Goal: Task Accomplishment & Management: Manage account settings

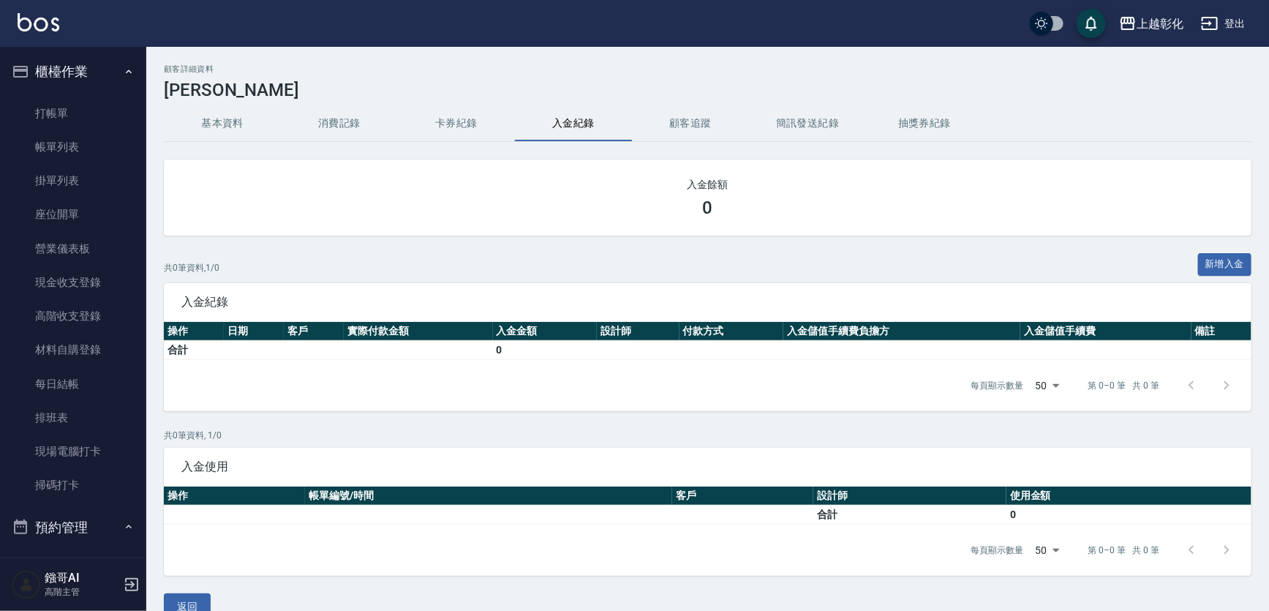
scroll to position [1861, 0]
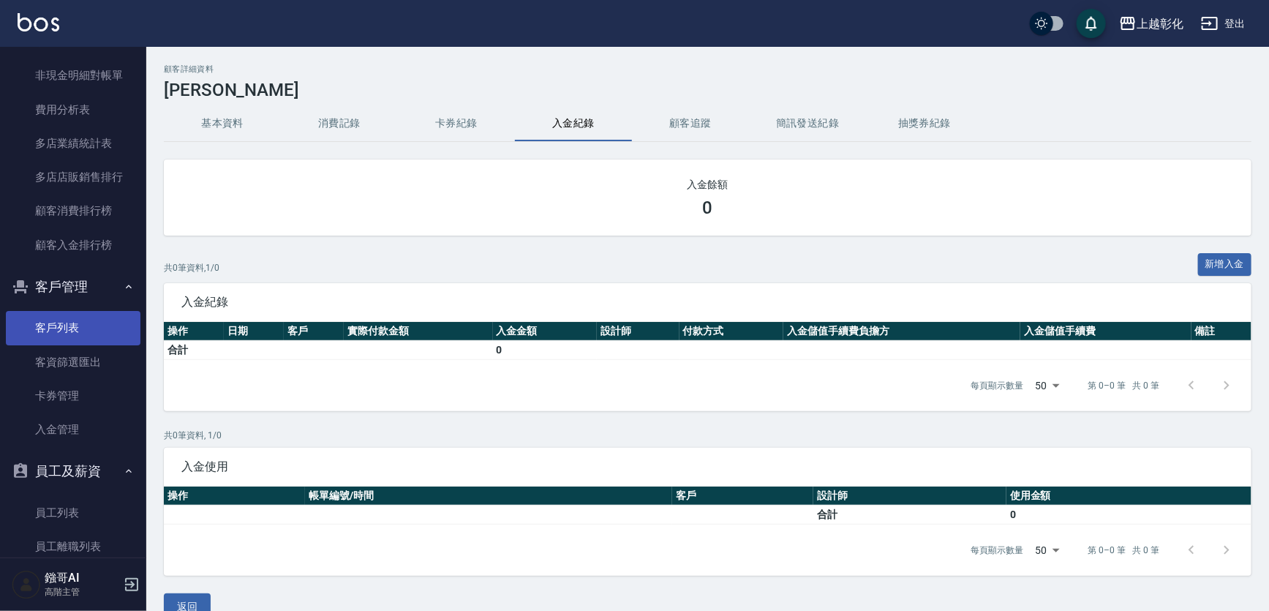
click at [56, 321] on link "客戶列表" at bounding box center [73, 328] width 135 height 34
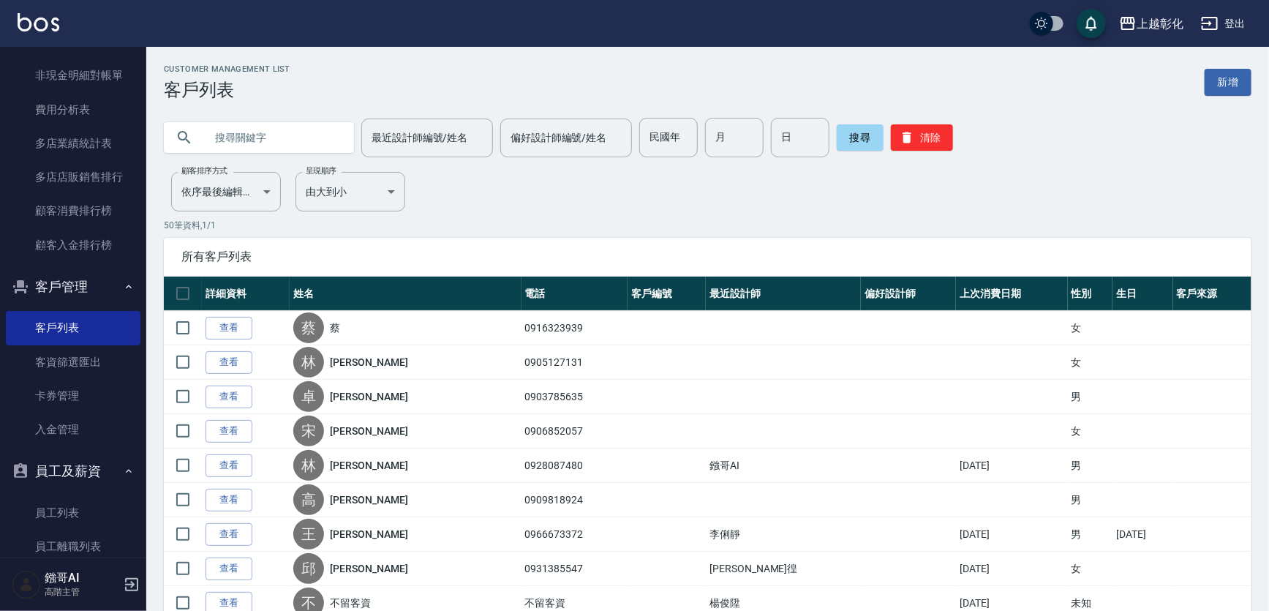
click at [263, 139] on input "text" at bounding box center [273, 137] width 137 height 39
type input "0982892896"
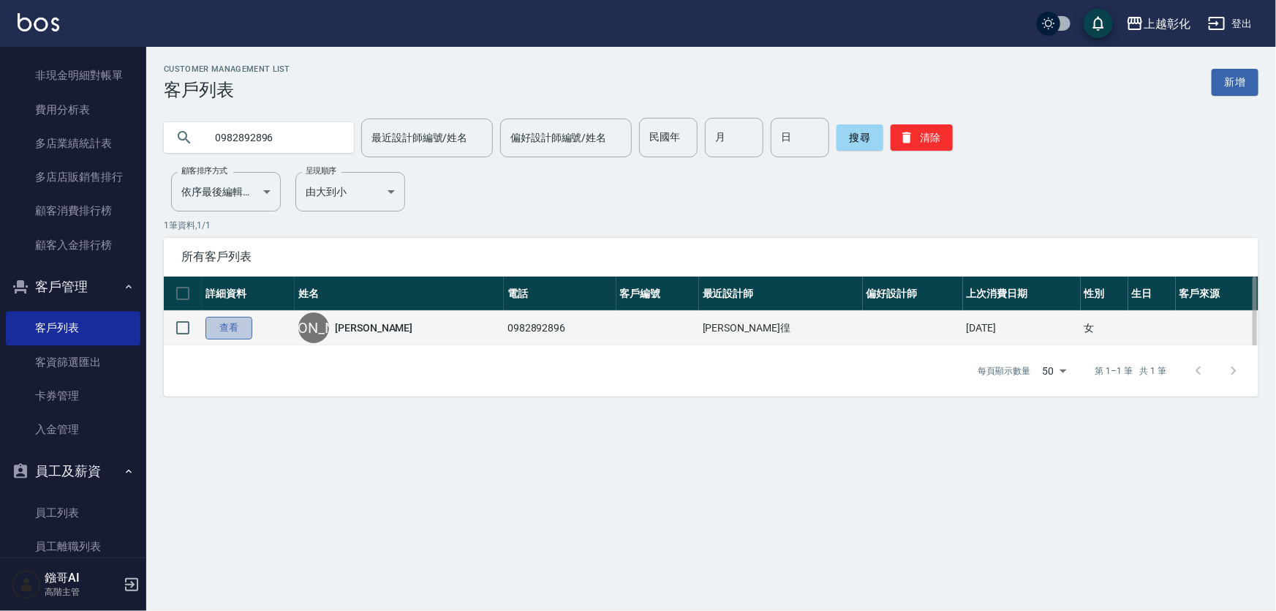
click at [238, 329] on link "查看" at bounding box center [228, 328] width 47 height 23
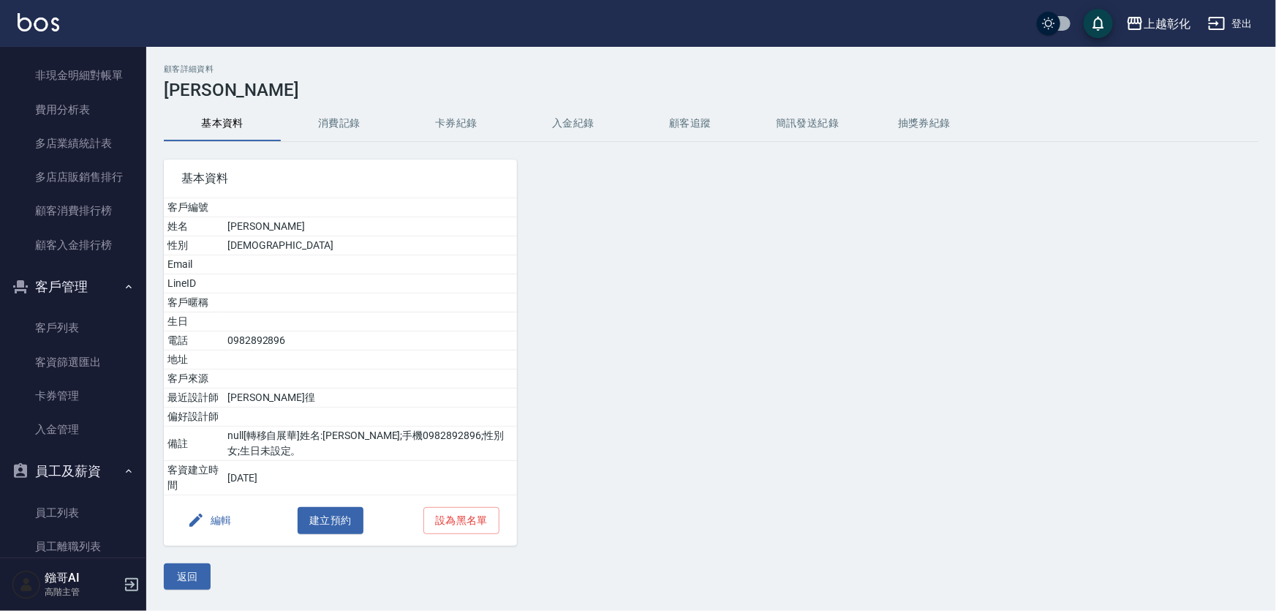
click at [327, 143] on div "基本資料 客戶編號 姓名 楊亞眞 性別 FEMALE Email LineID 客戶暱稱 生日 電話 0982892896 地址 客戶來源 最近設計師 詹凱徨…" at bounding box center [331, 344] width 371 height 404
click at [333, 126] on button "消費記錄" at bounding box center [339, 123] width 117 height 35
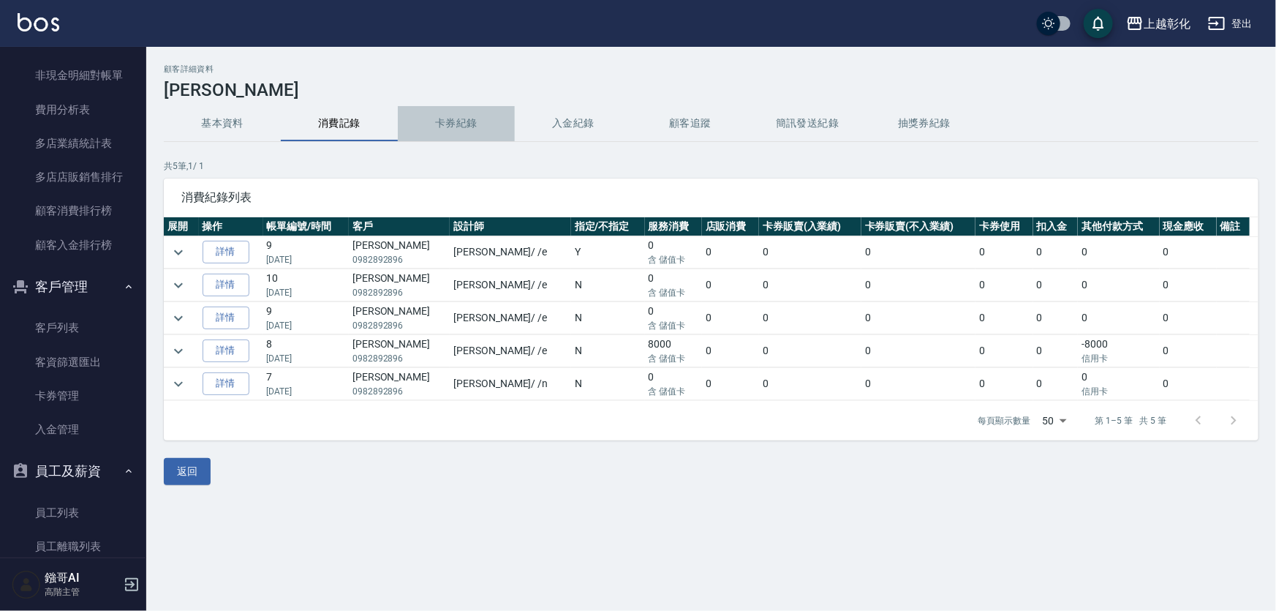
click at [505, 127] on button "卡券紀錄" at bounding box center [456, 123] width 117 height 35
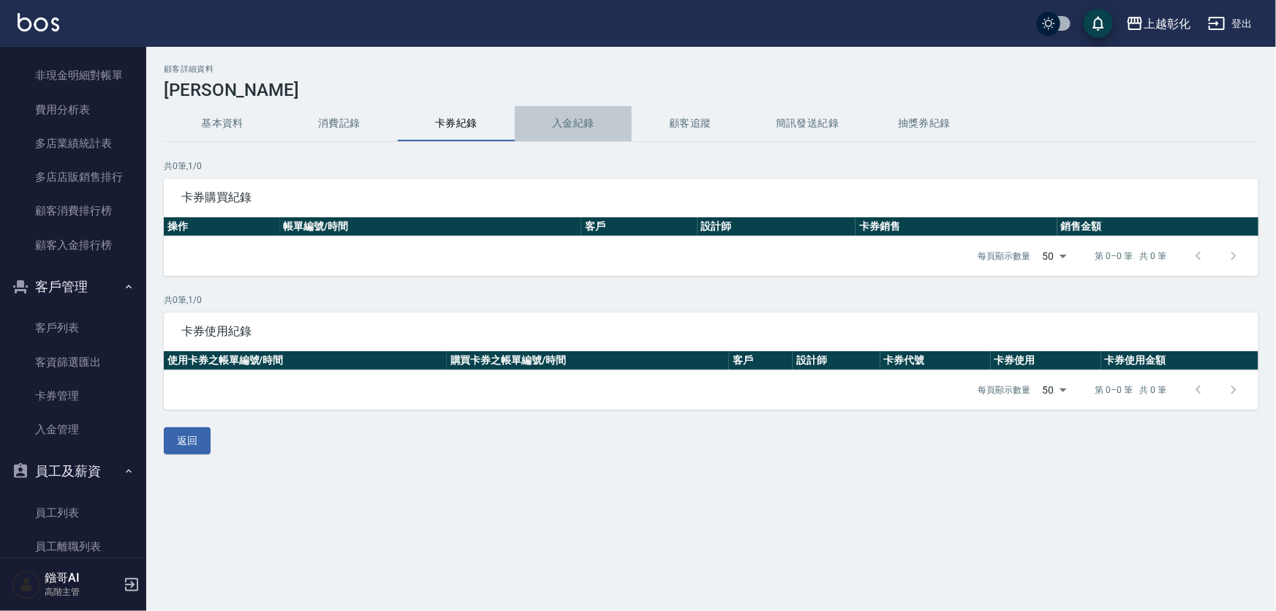
click at [602, 122] on button "入金紀錄" at bounding box center [573, 123] width 117 height 35
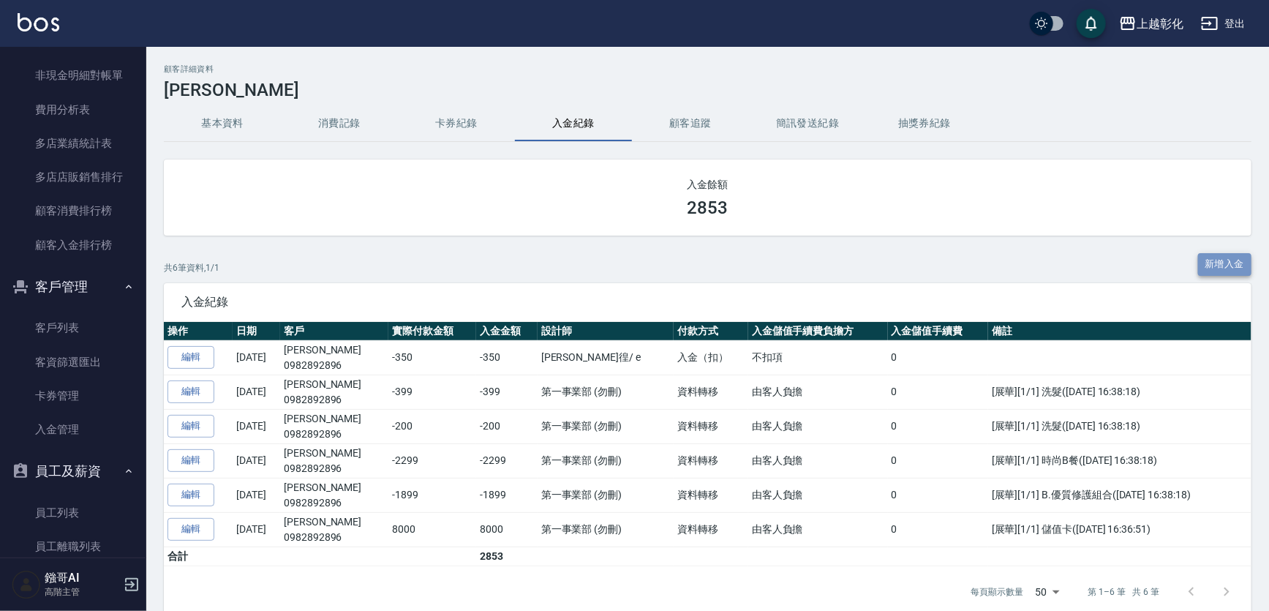
click at [1198, 266] on button "新增入金" at bounding box center [1225, 264] width 54 height 23
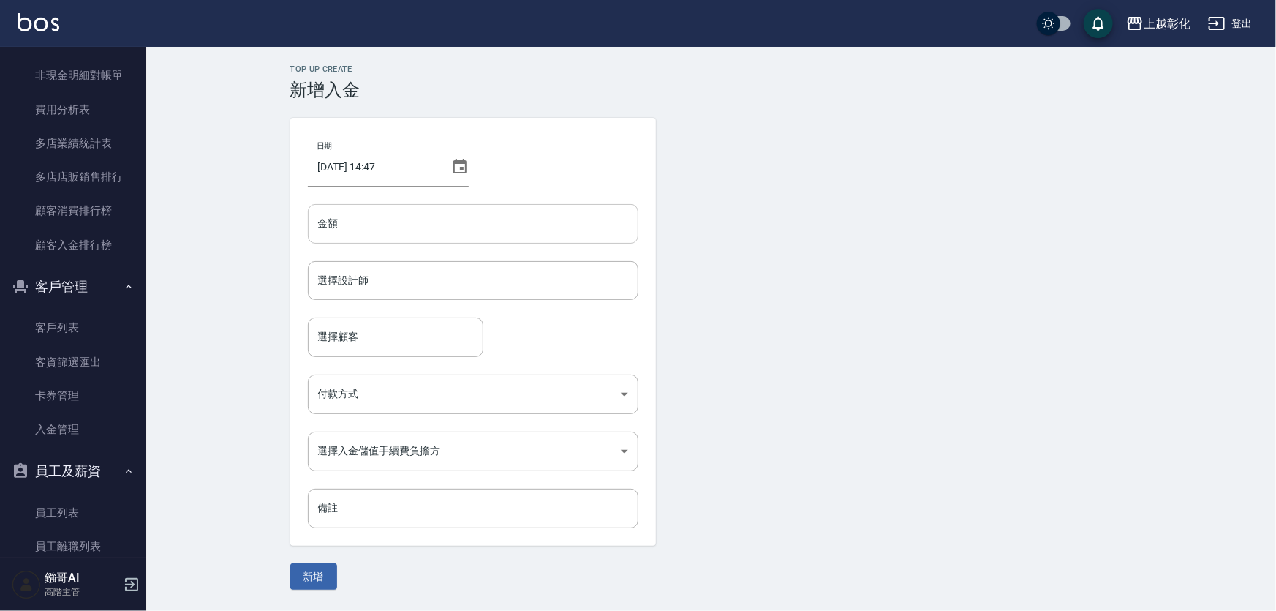
click at [464, 235] on input "金額" at bounding box center [473, 223] width 331 height 39
type input "-450"
click at [371, 309] on form "選擇設計師 選擇設計師" at bounding box center [473, 289] width 331 height 56
click at [366, 289] on input "選擇設計師" at bounding box center [472, 281] width 317 height 26
type input "[PERSON_NAME]-e"
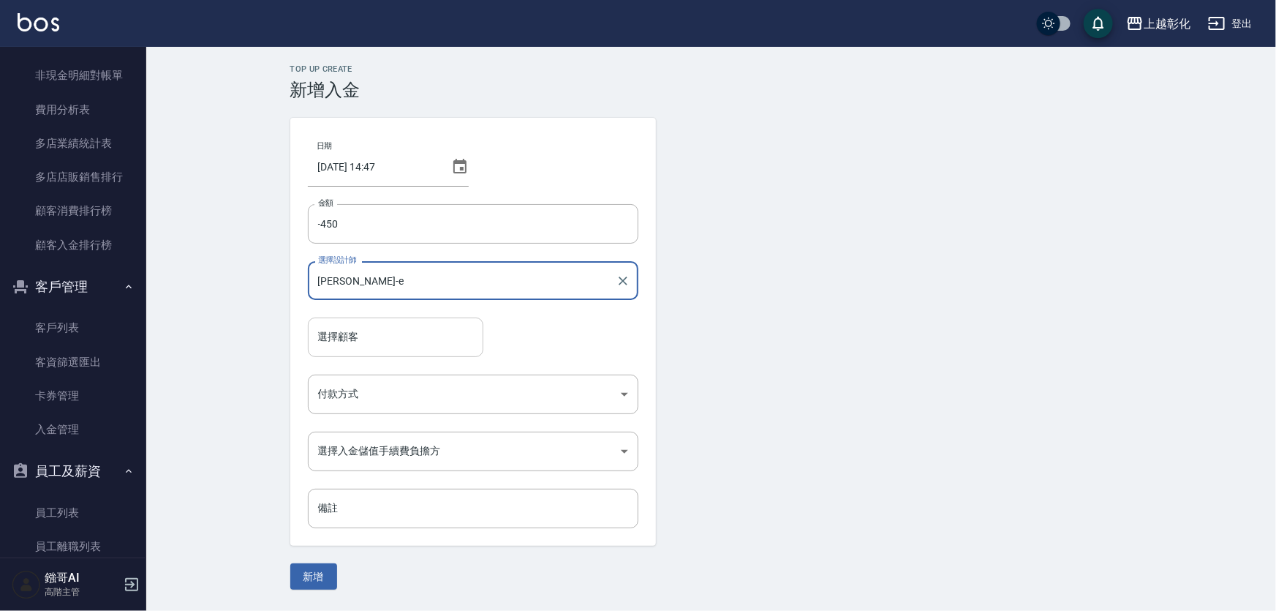
click at [366, 336] on input "選擇顧客" at bounding box center [395, 337] width 162 height 26
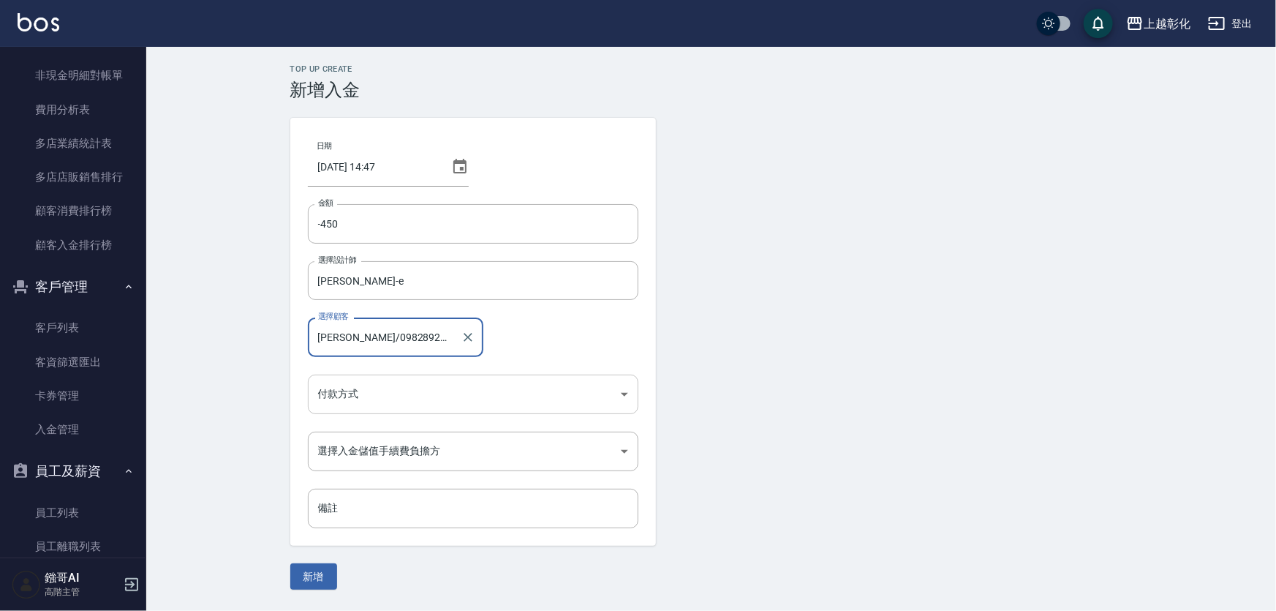
type input "楊亞眞/0982892896"
click at [373, 409] on body "上越彰化 登出 櫃檯作業 打帳單 帳單列表 掛單列表 座位開單 營業儀表板 現金收支登錄 高階收支登錄 材料自購登錄 每日結帳 排班表 現場電腦打卡 掃碼打卡…" at bounding box center [638, 305] width 1276 height 611
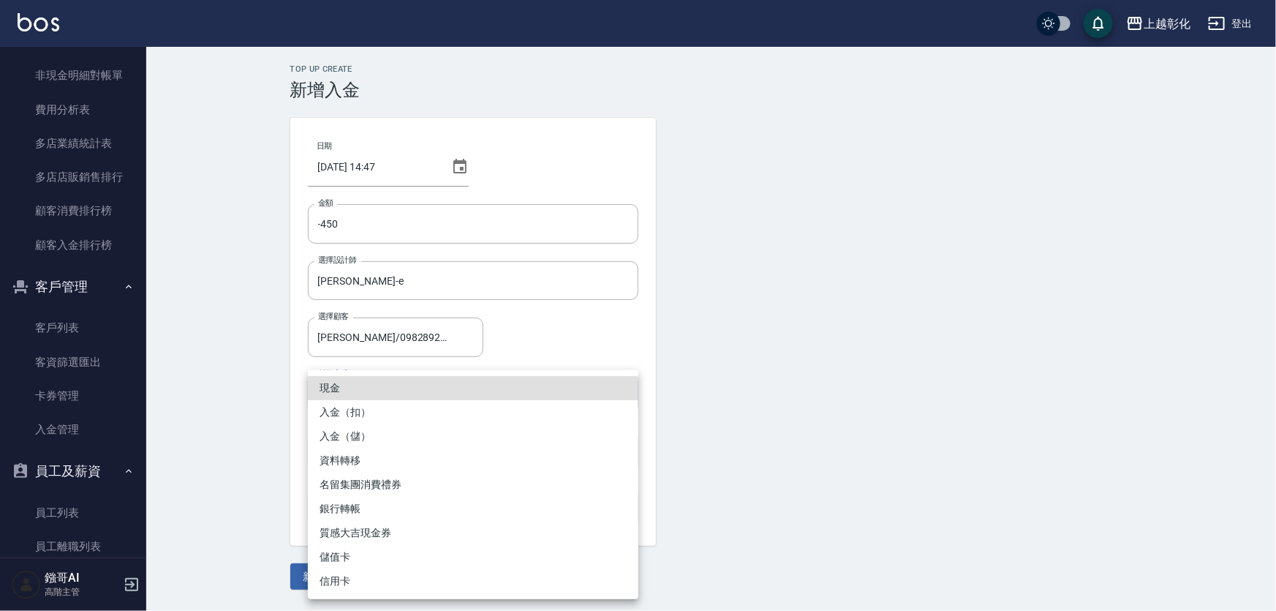
click at [367, 412] on li "入金（扣）" at bounding box center [473, 412] width 331 height 24
type input "入金（扣）"
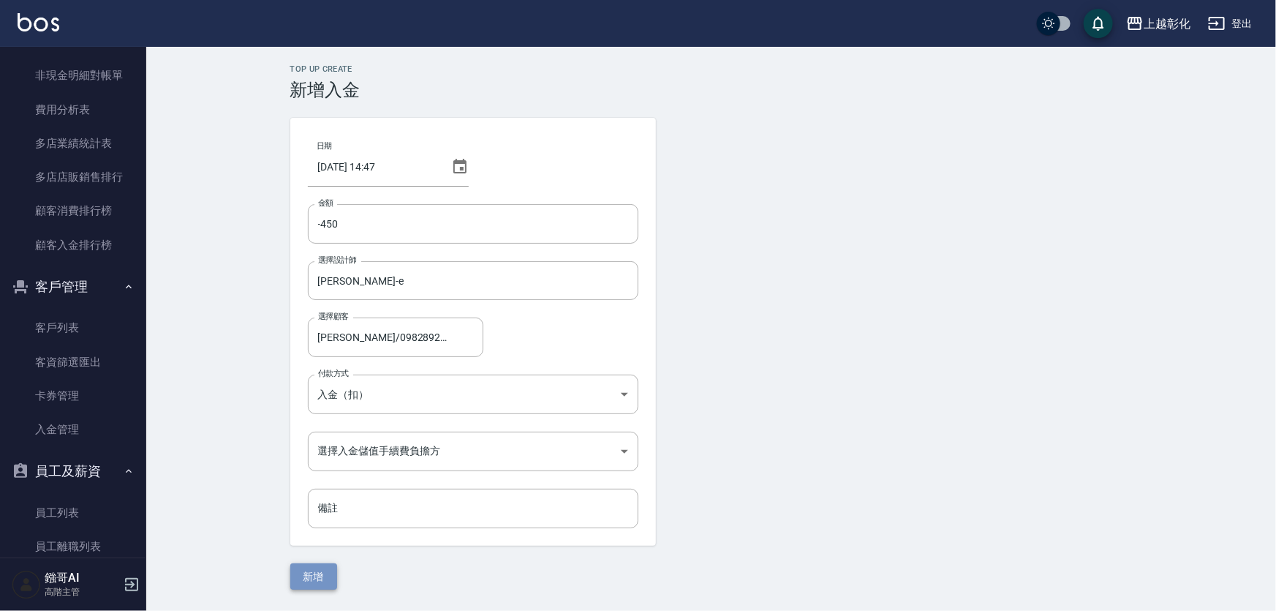
click at [317, 579] on button "新增" at bounding box center [313, 576] width 47 height 27
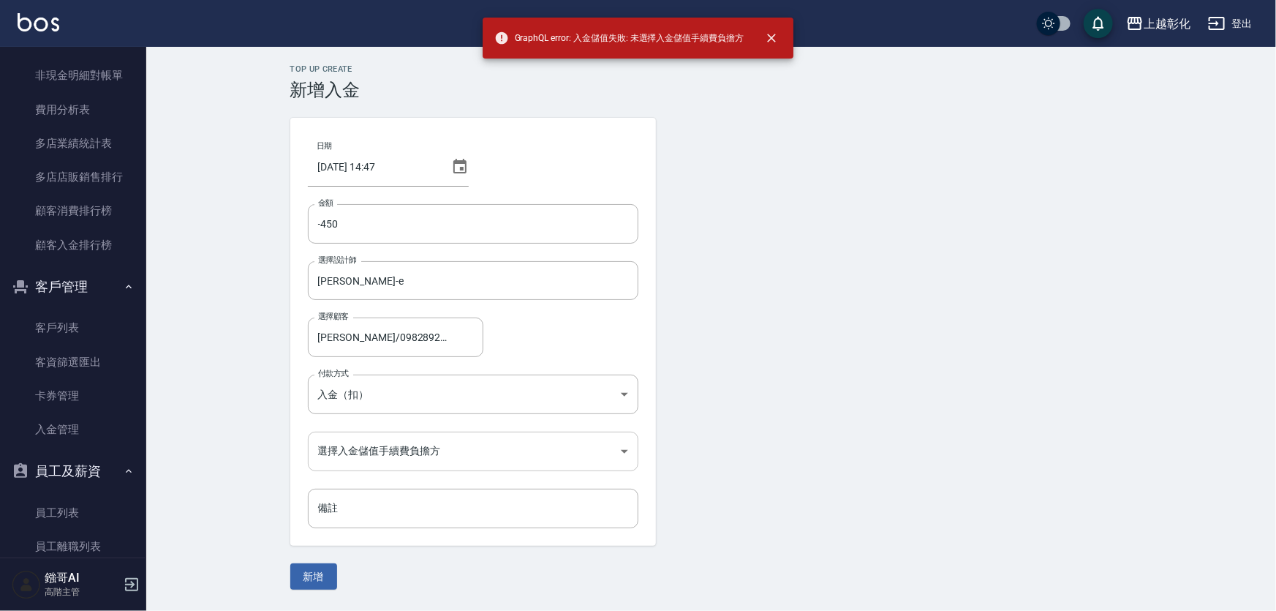
click at [417, 445] on body "GraphQL error: 入金儲值失敗: 未選擇入金儲值手續費負擔方 上越彰化 登出 櫃檯作業 打帳單 帳單列表 掛單列表 座位開單 營業儀表板 現金收支…" at bounding box center [638, 305] width 1276 height 611
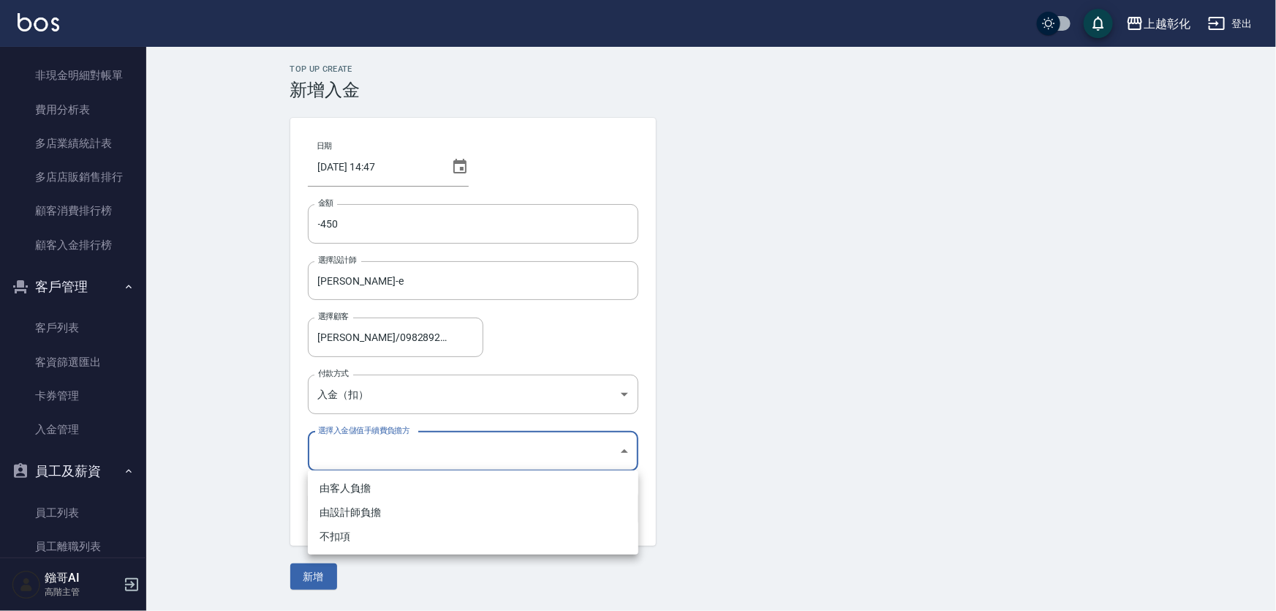
click at [333, 539] on li "不扣項" at bounding box center [473, 536] width 331 height 24
type input "WITHOUTHANDLINGFEE"
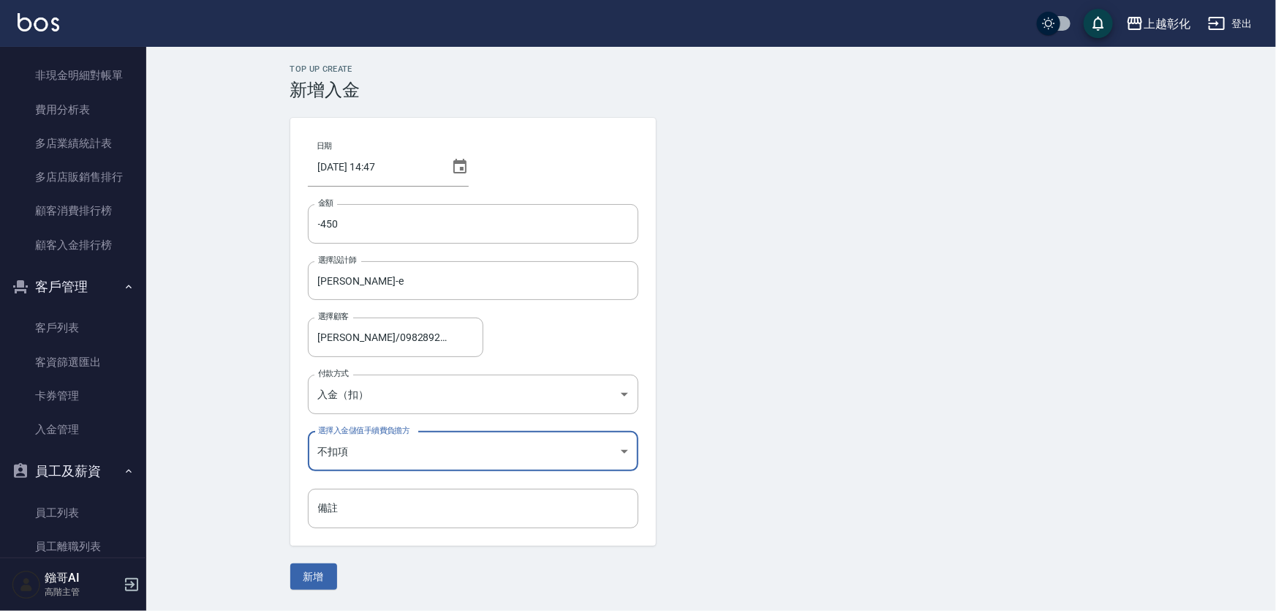
click at [305, 578] on button "新增" at bounding box center [313, 576] width 47 height 27
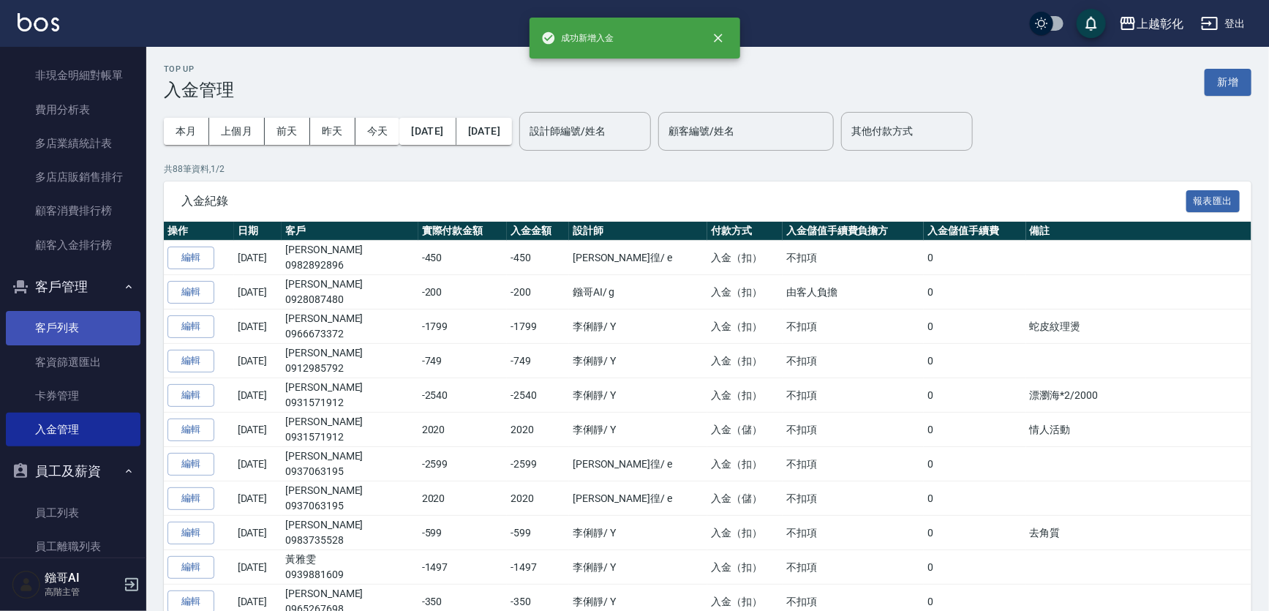
click at [102, 331] on link "客戶列表" at bounding box center [73, 328] width 135 height 34
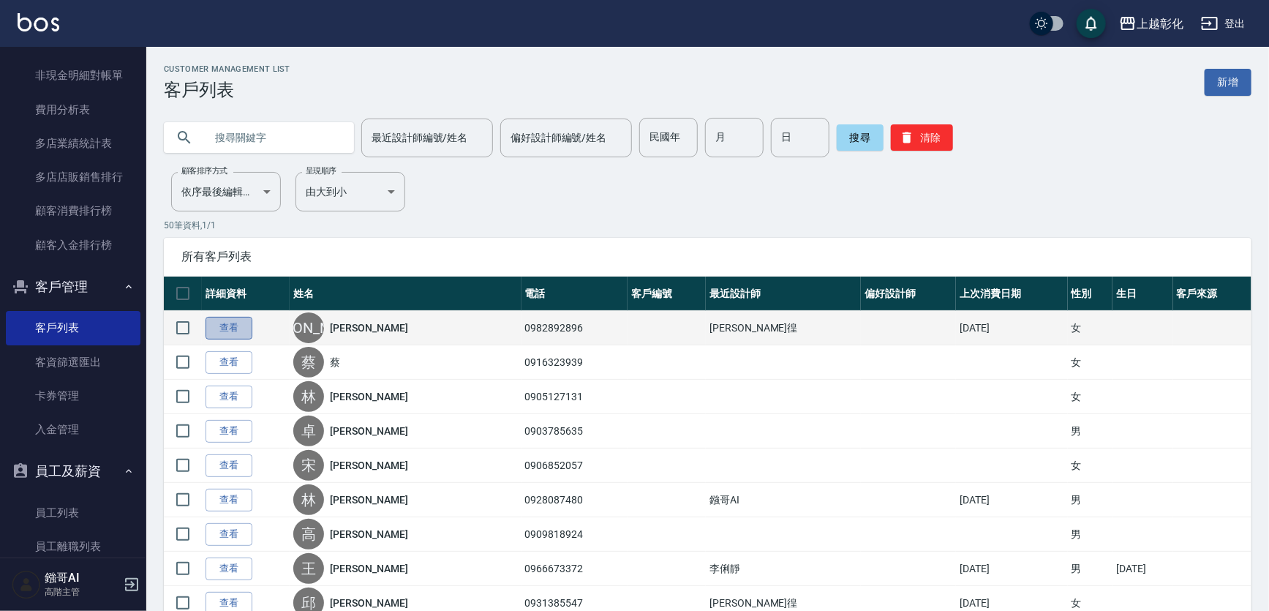
click at [242, 334] on link "查看" at bounding box center [228, 328] width 47 height 23
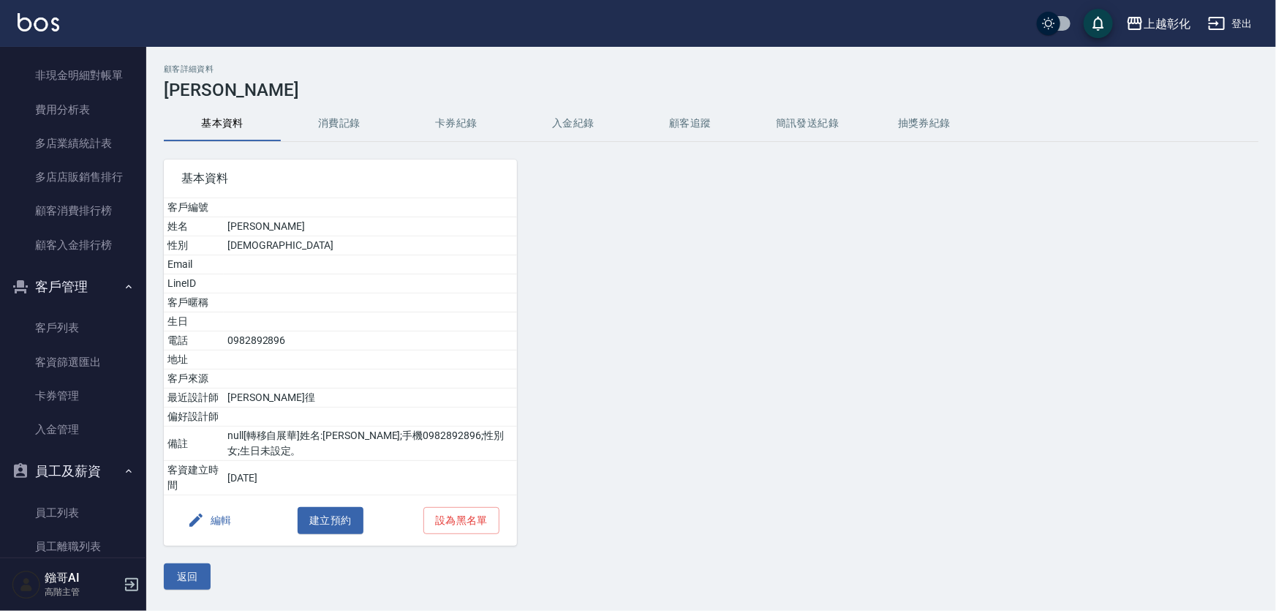
click at [365, 124] on button "消費記錄" at bounding box center [339, 123] width 117 height 35
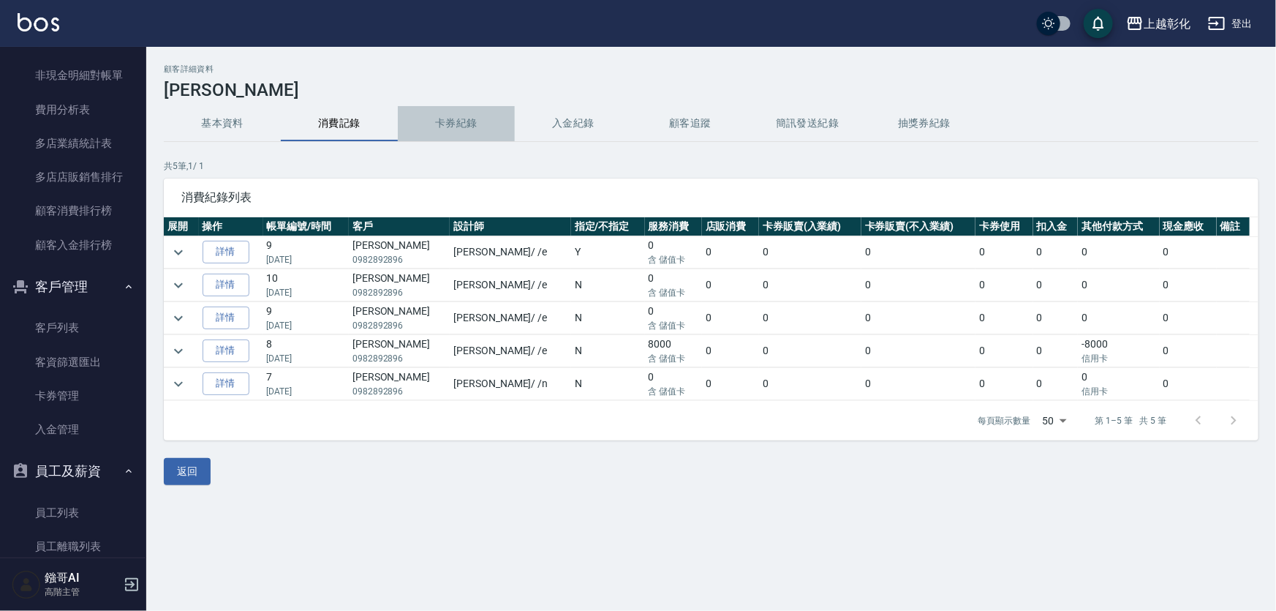
click at [475, 124] on button "卡券紀錄" at bounding box center [456, 123] width 117 height 35
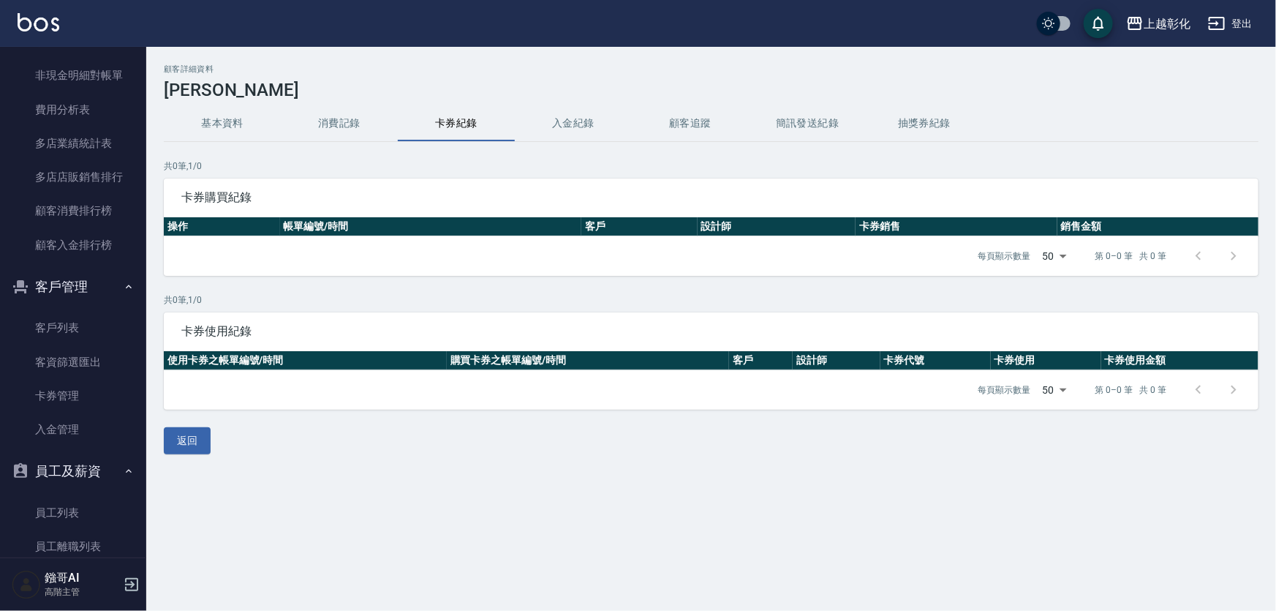
click at [332, 125] on button "消費記錄" at bounding box center [339, 123] width 117 height 35
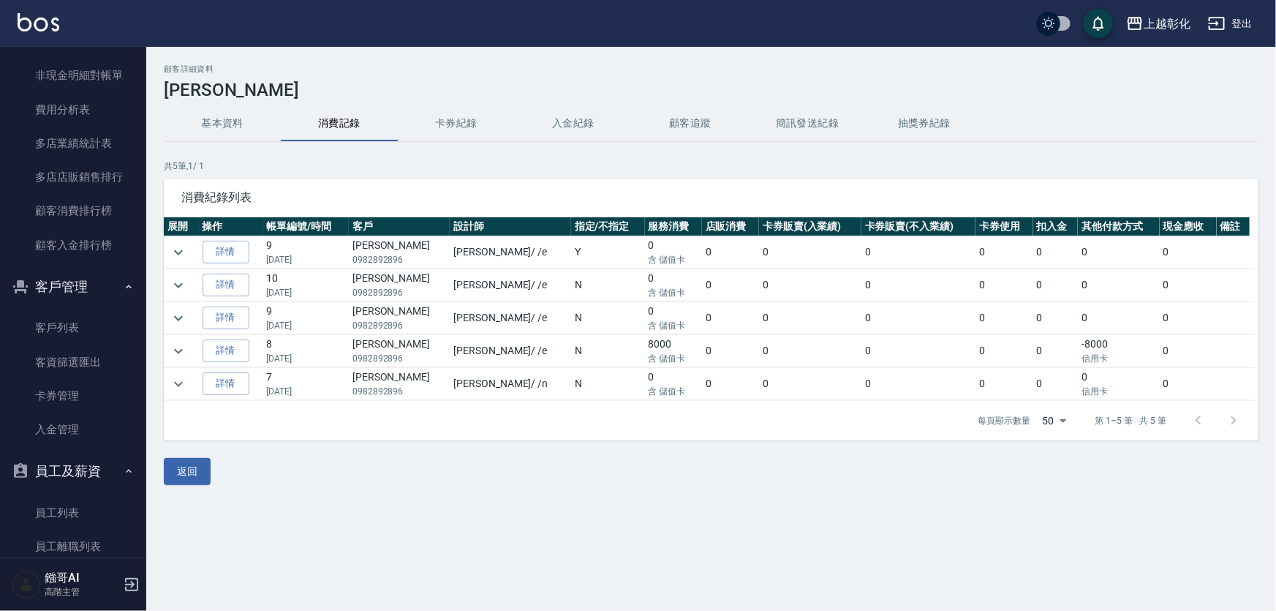
click at [621, 125] on button "入金紀錄" at bounding box center [573, 123] width 117 height 35
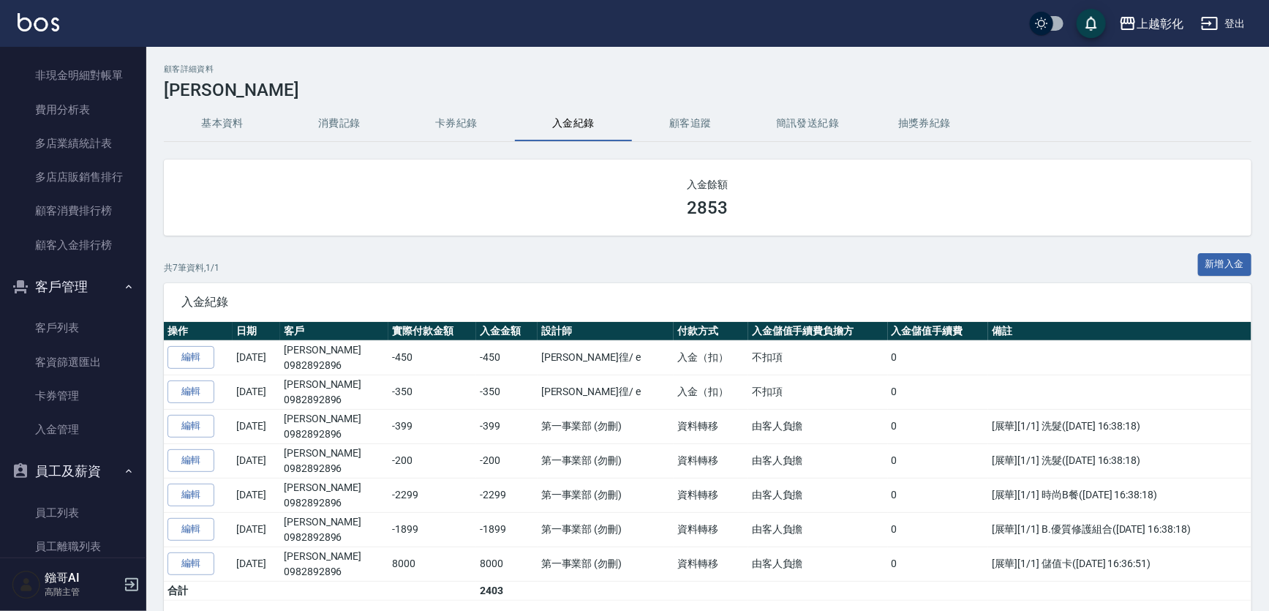
click at [557, 120] on button "入金紀錄" at bounding box center [573, 123] width 117 height 35
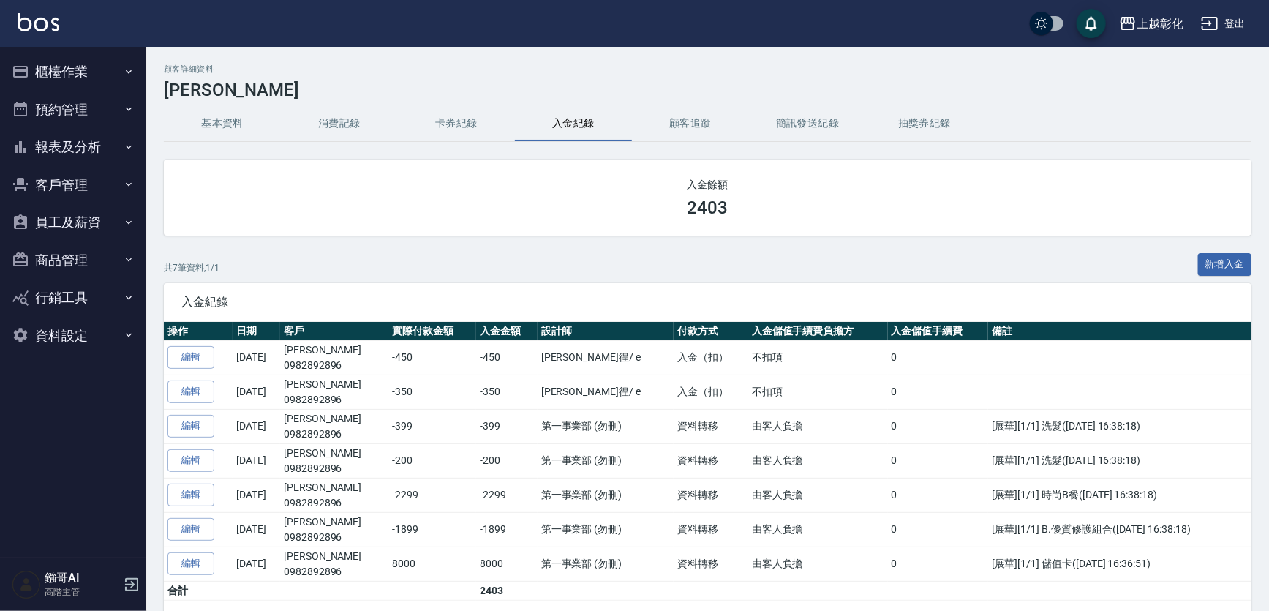
click at [100, 70] on button "櫃檯作業" at bounding box center [73, 72] width 135 height 38
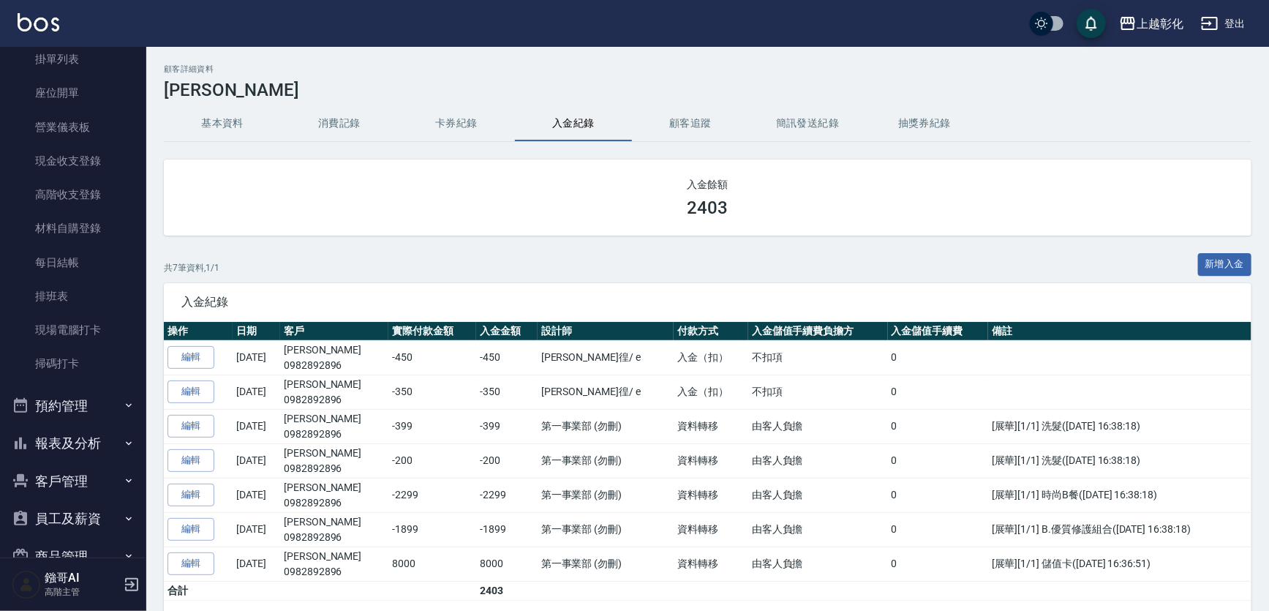
scroll to position [231, 0]
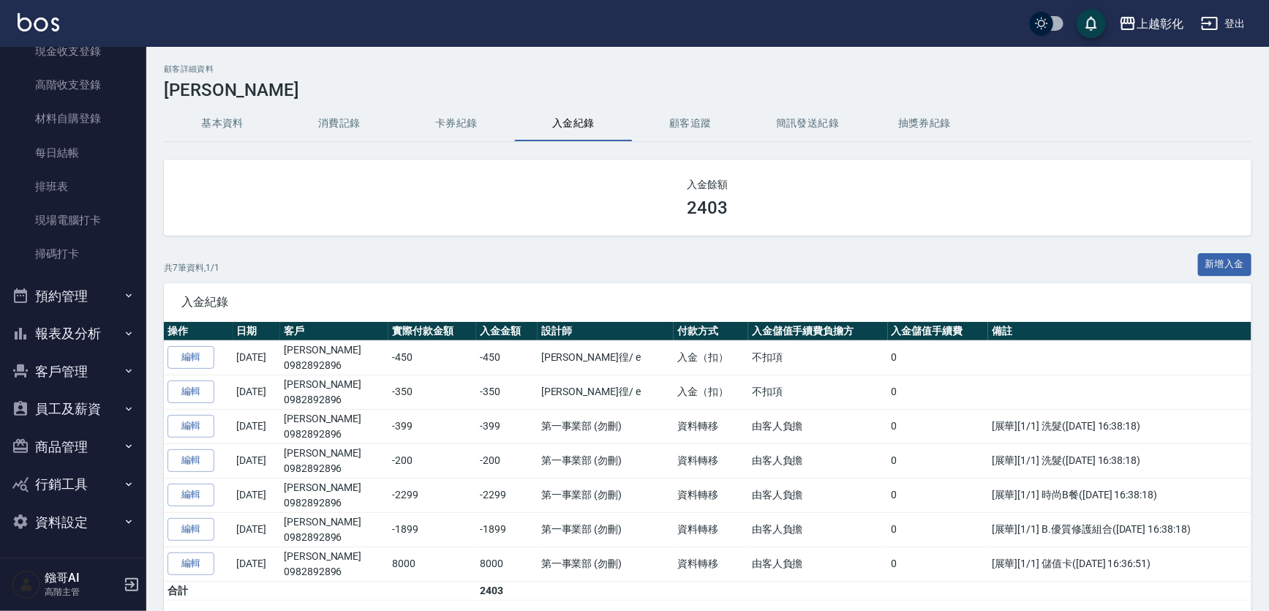
click at [72, 364] on button "客戶管理" at bounding box center [73, 371] width 135 height 38
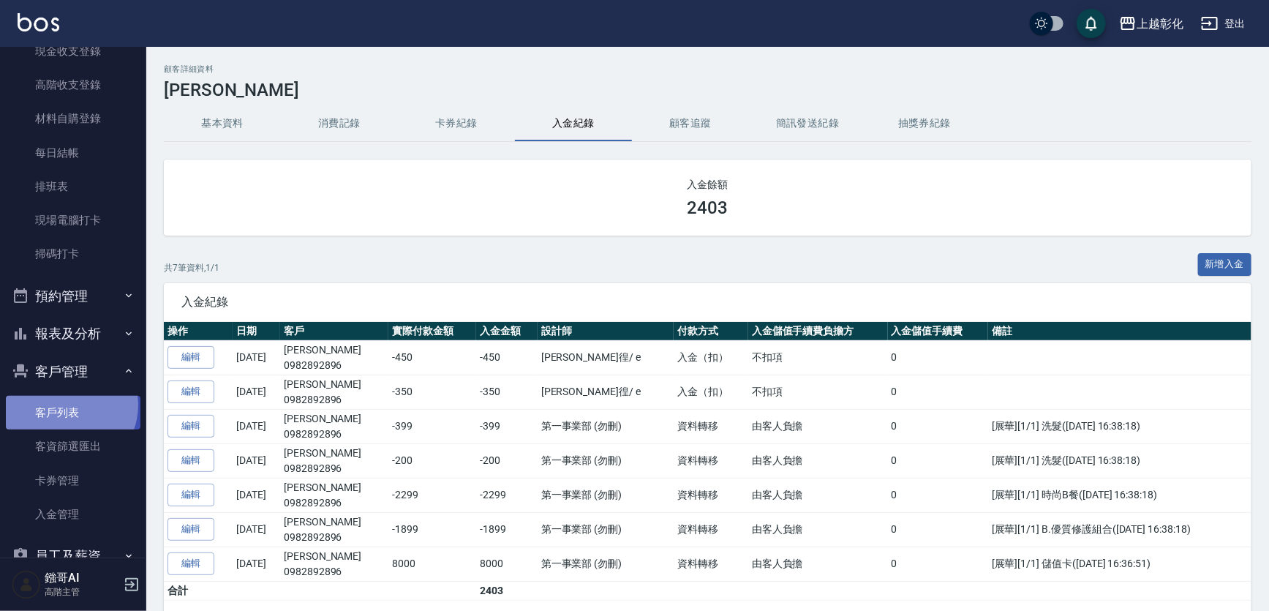
click at [67, 405] on link "客戶列表" at bounding box center [73, 413] width 135 height 34
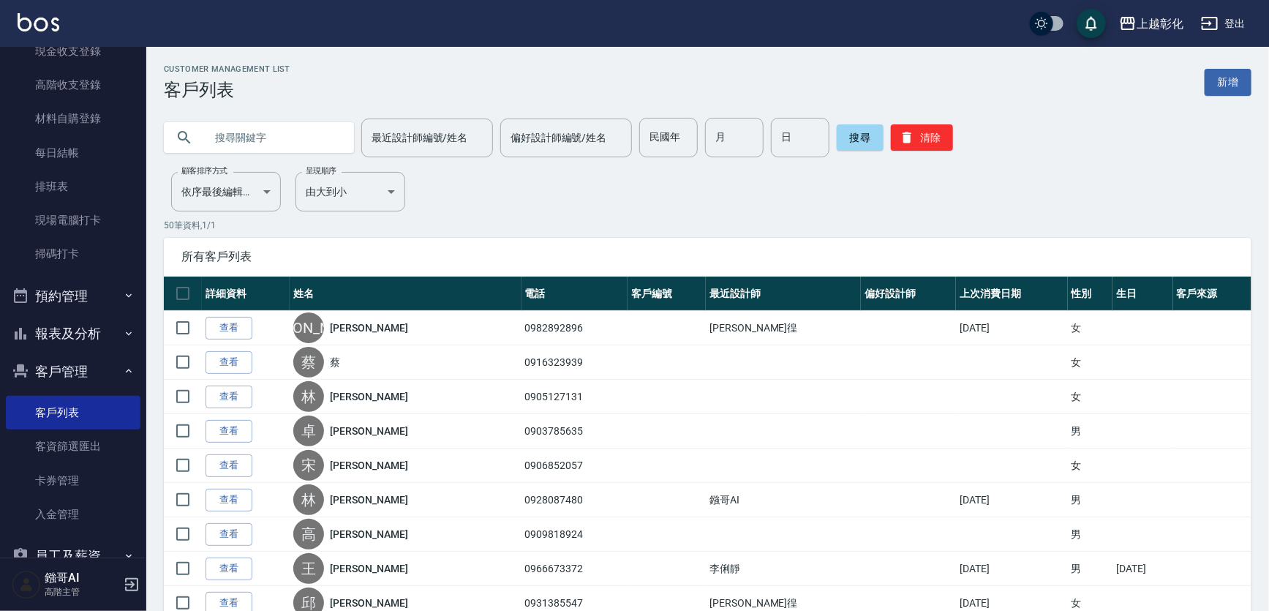
click at [331, 132] on input "text" at bounding box center [273, 137] width 137 height 39
type input "0921010"
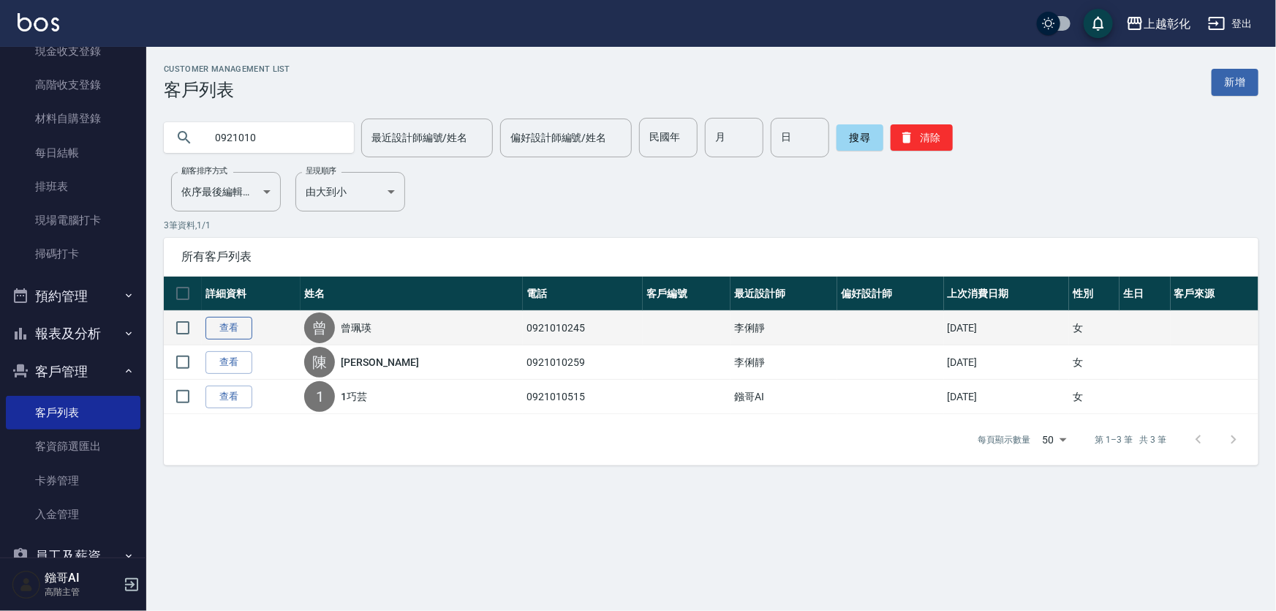
click at [227, 337] on link "查看" at bounding box center [228, 328] width 47 height 23
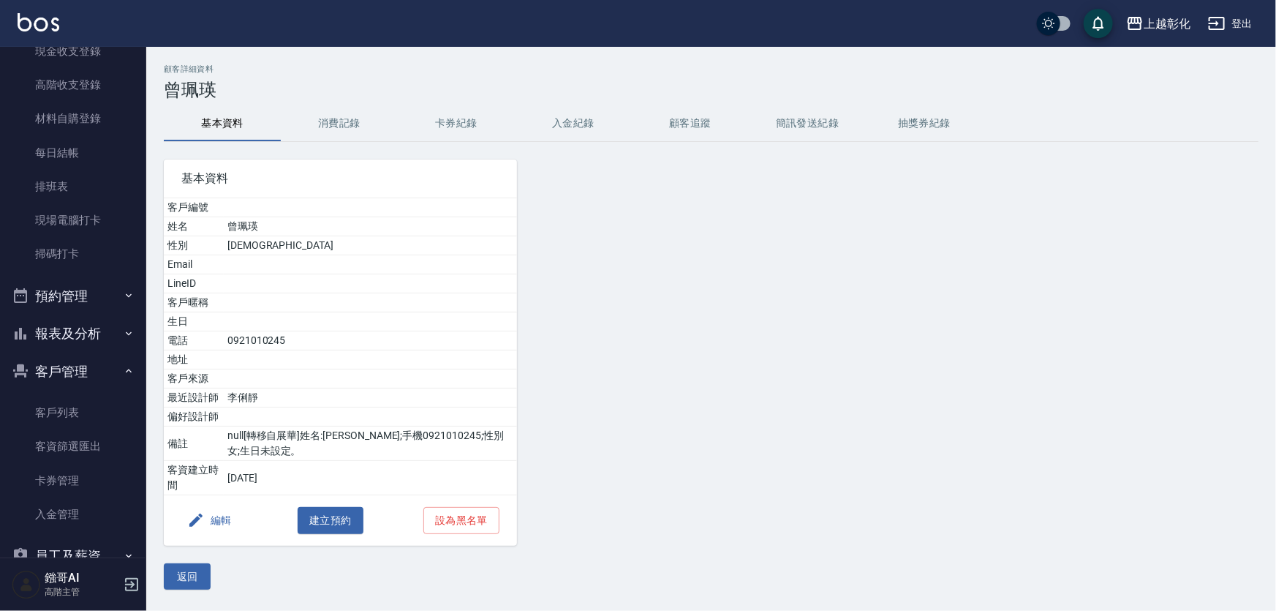
click at [452, 136] on button "卡券紀錄" at bounding box center [456, 123] width 117 height 35
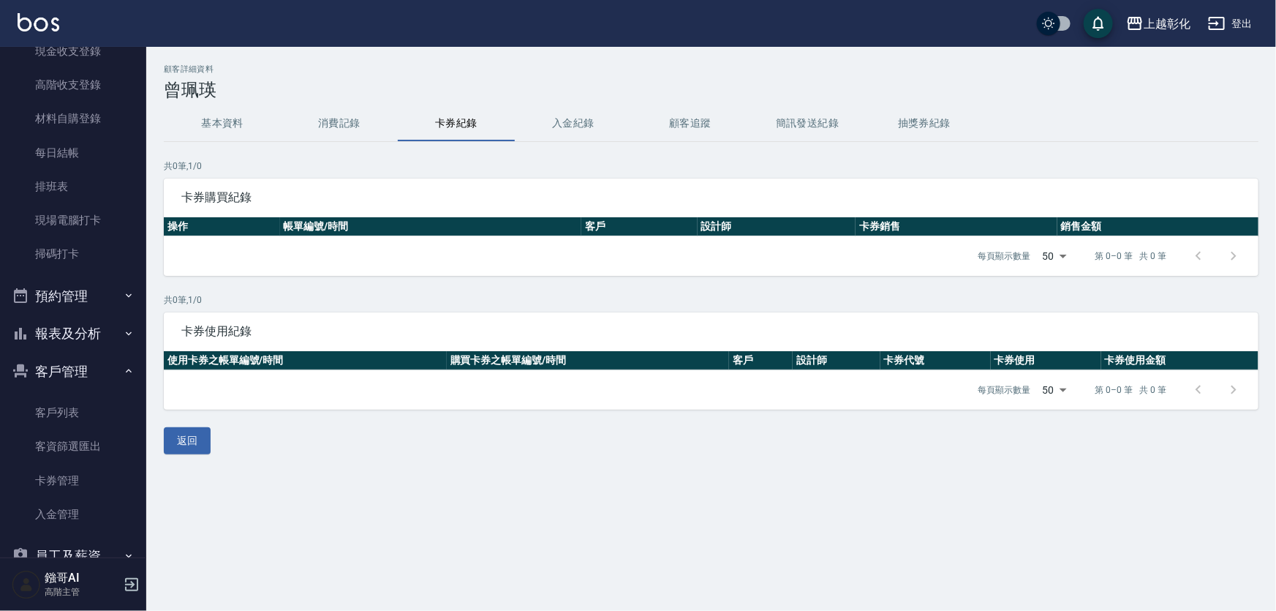
click at [589, 131] on button "入金紀錄" at bounding box center [573, 123] width 117 height 35
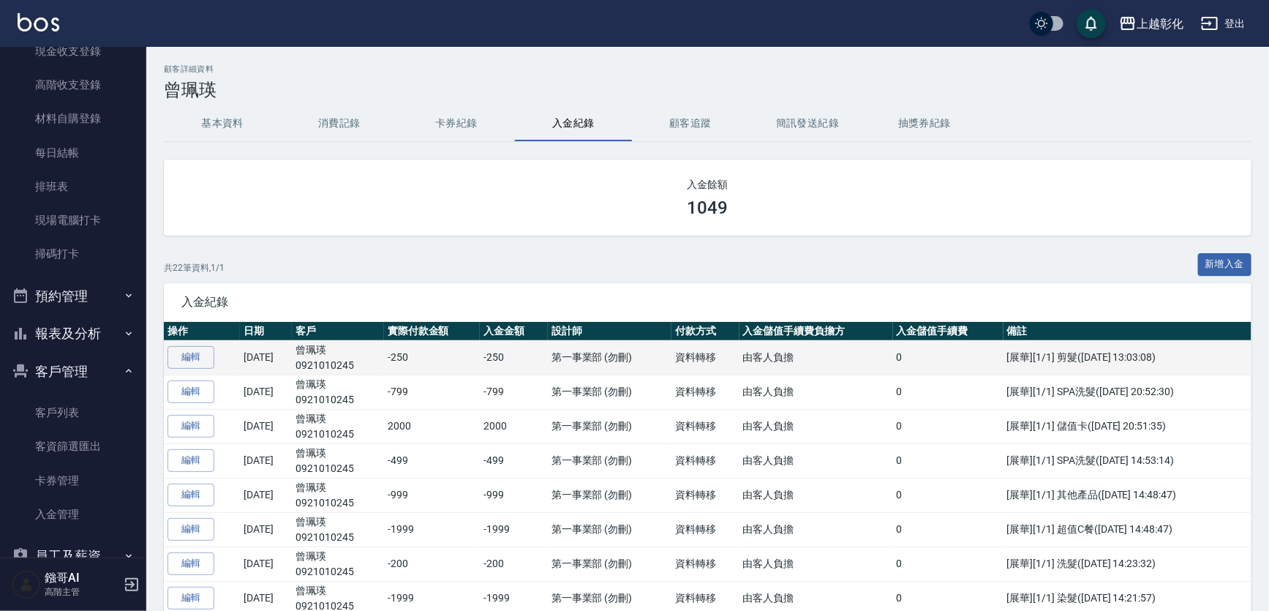
click at [345, 371] on p "0921010245" at bounding box center [337, 365] width 85 height 15
copy p "0921010245"
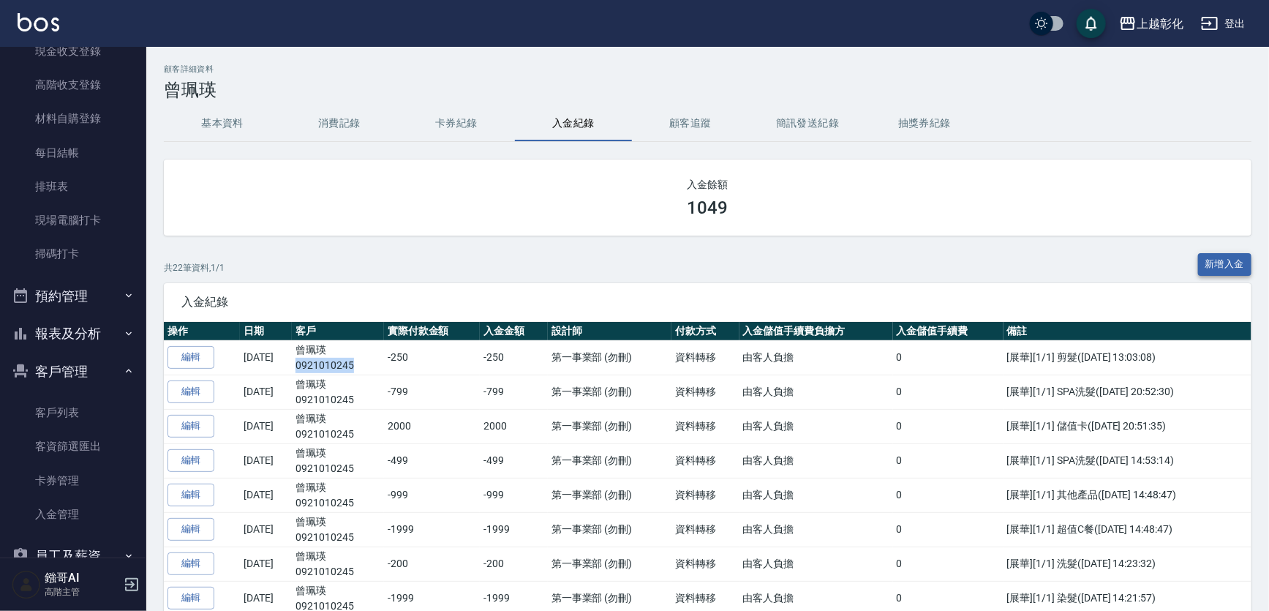
click at [1198, 263] on button "新增入金" at bounding box center [1225, 264] width 54 height 23
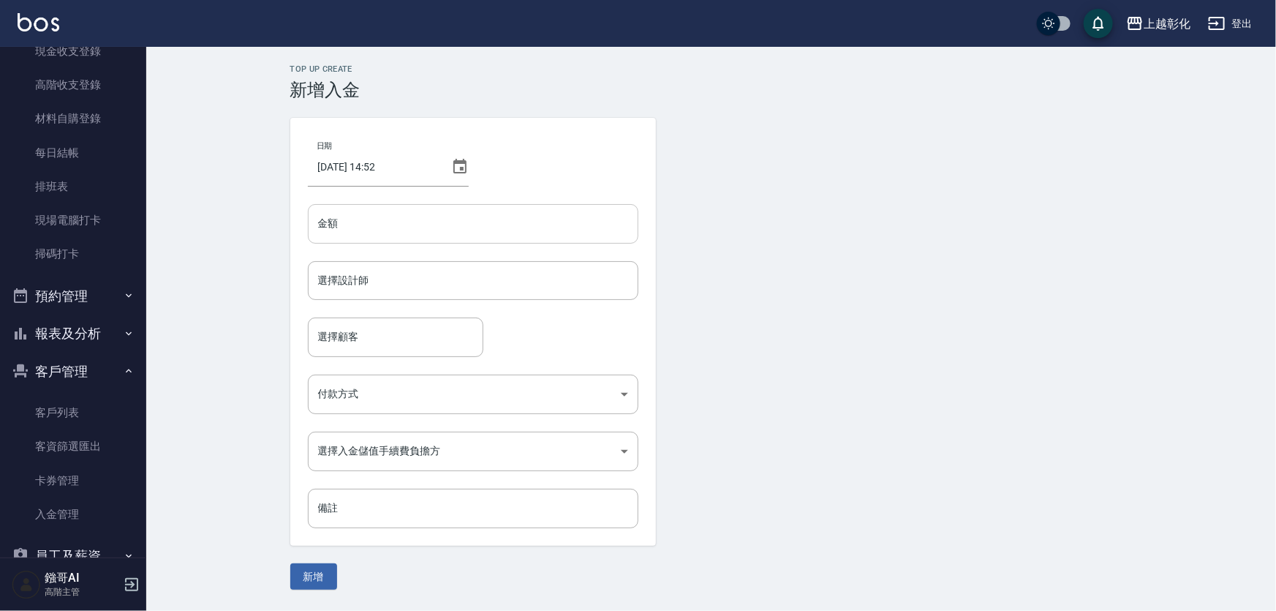
click at [358, 216] on input "金額" at bounding box center [473, 223] width 331 height 39
type input "3000"
click at [355, 220] on input "3000" at bounding box center [473, 223] width 331 height 39
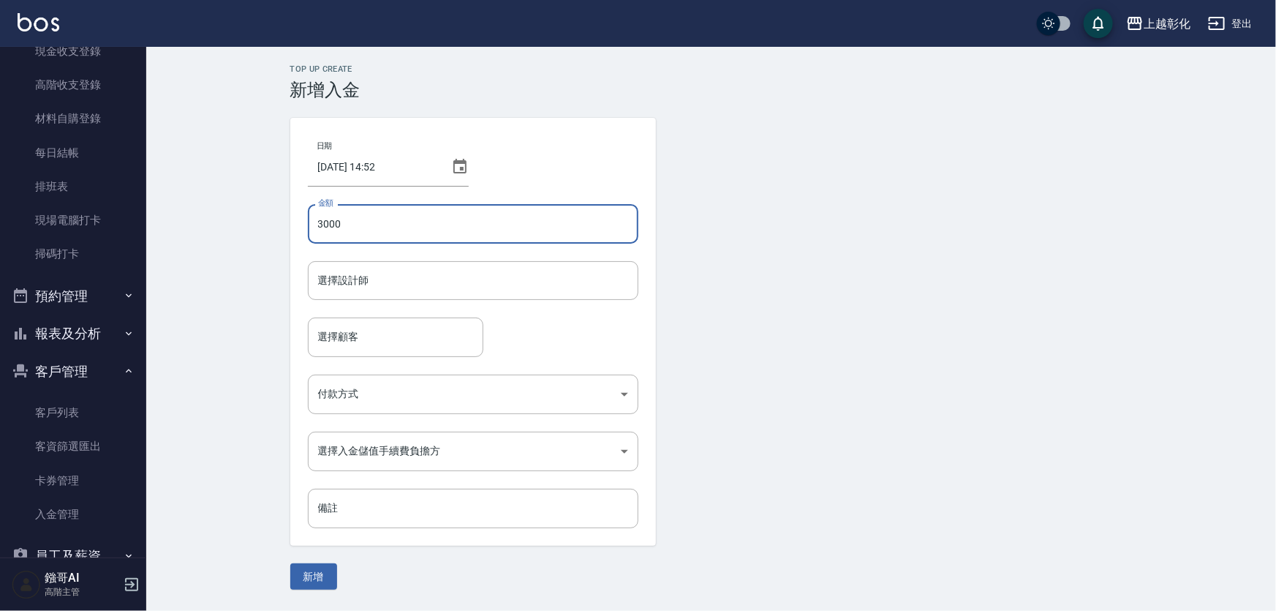
click at [355, 220] on input "3000" at bounding box center [473, 223] width 331 height 39
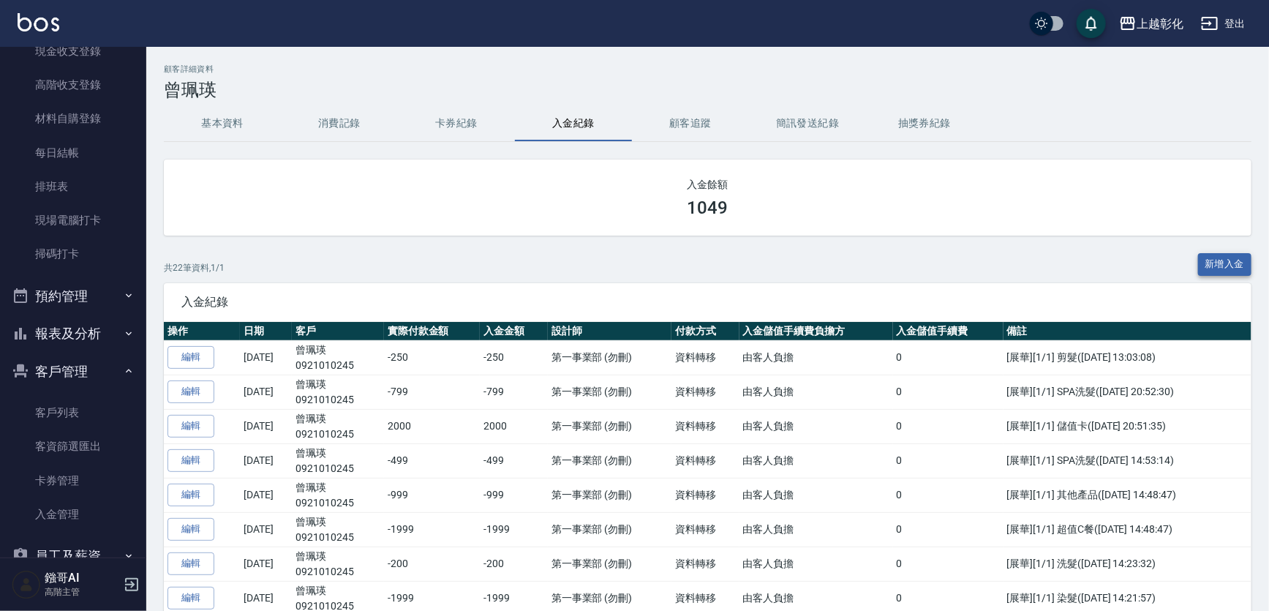
click at [1226, 256] on button "新增入金" at bounding box center [1225, 264] width 54 height 23
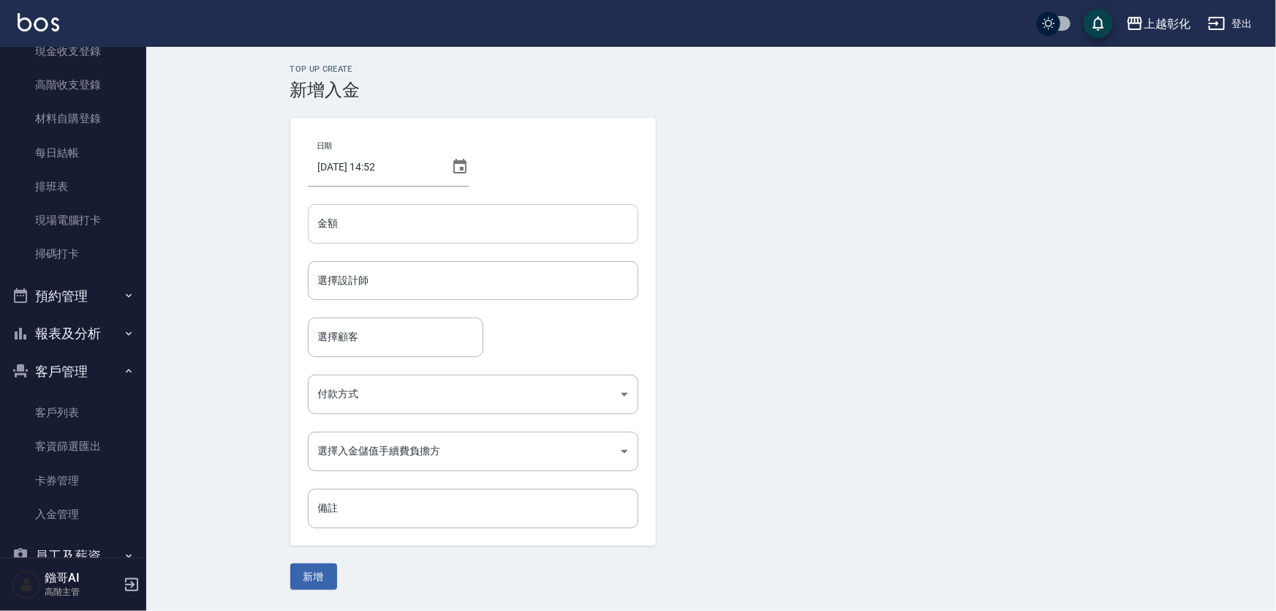
click at [363, 233] on input "金額" at bounding box center [473, 223] width 331 height 39
type input "1"
type input "2020"
click at [367, 279] on div "選擇設計師 選擇設計師" at bounding box center [473, 280] width 331 height 39
type input "[PERSON_NAME]-Y"
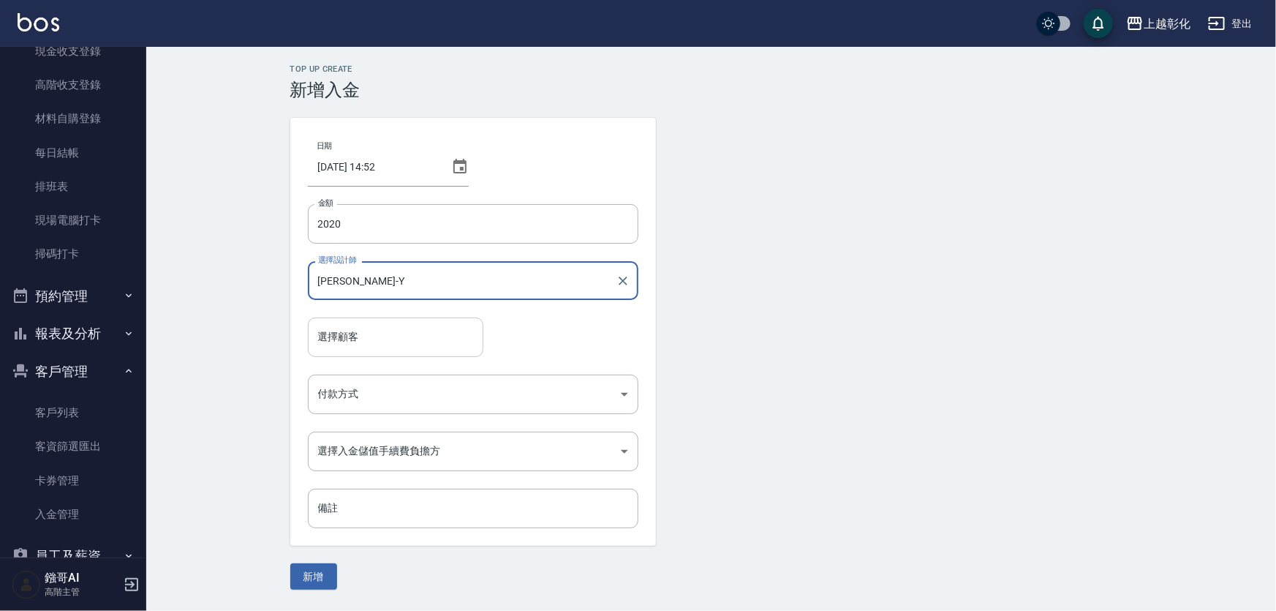
click at [370, 333] on input "選擇顧客" at bounding box center [395, 337] width 162 height 26
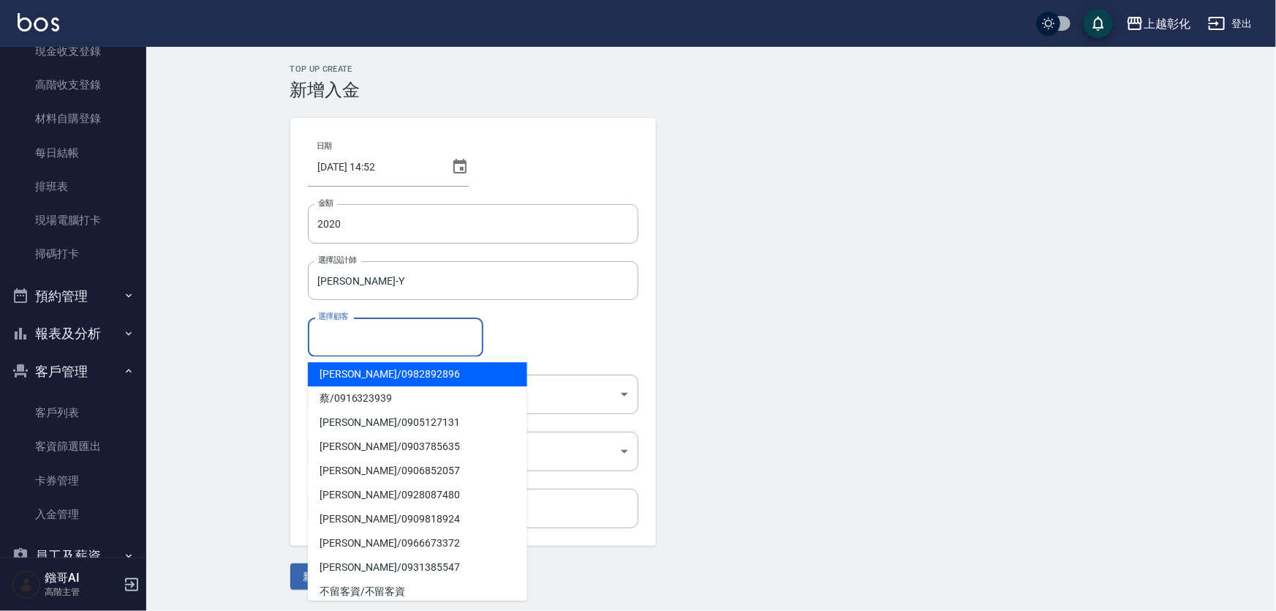
paste input "0921010245"
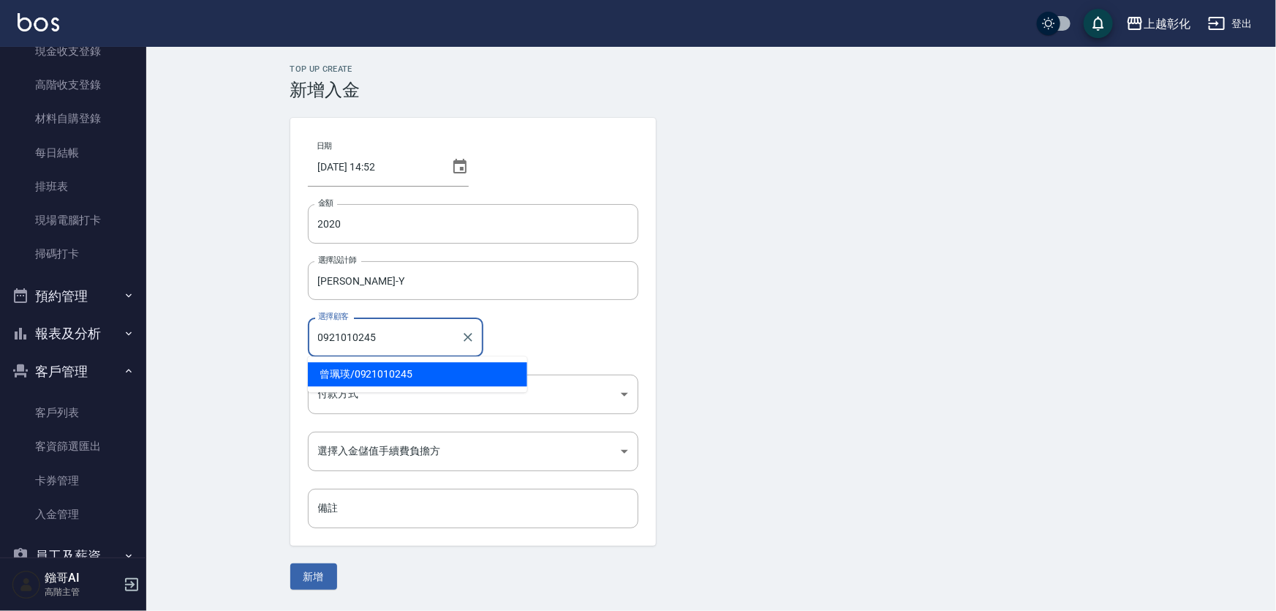
click at [380, 366] on span "[PERSON_NAME]/ 0921010245" at bounding box center [417, 374] width 219 height 24
type input "[PERSON_NAME]/0921010245"
click at [371, 383] on body "上越彰化 登出 櫃檯作業 打帳單 帳單列表 掛單列表 座位開單 營業儀表板 現金收支登錄 高階收支登錄 材料自購登錄 每日結帳 排班表 現場電腦打卡 掃碼打卡…" at bounding box center [638, 305] width 1276 height 611
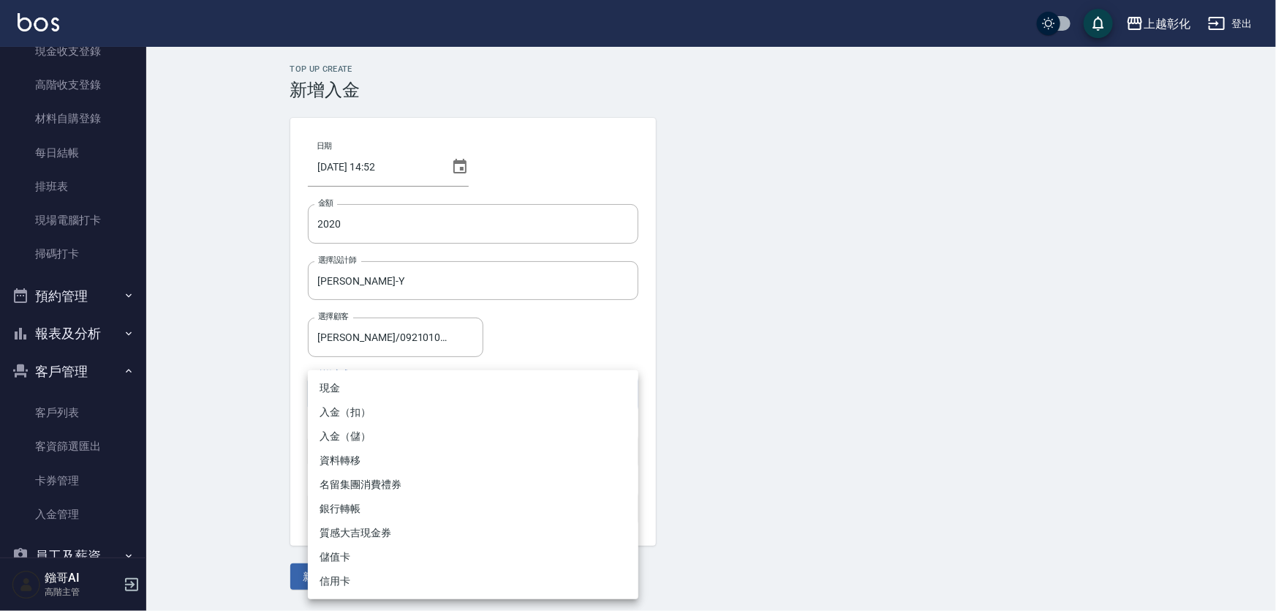
drag, startPoint x: 369, startPoint y: 412, endPoint x: 367, endPoint y: 441, distance: 29.3
click at [367, 441] on ul "現金 入金（扣） 入金（儲） 資料轉移 名留集團消費禮券 銀行轉帳 質感大吉現金券 儲值卡 信用卡" at bounding box center [473, 484] width 331 height 229
click at [367, 441] on li "入金（儲）" at bounding box center [473, 436] width 331 height 24
type input "入金（儲）"
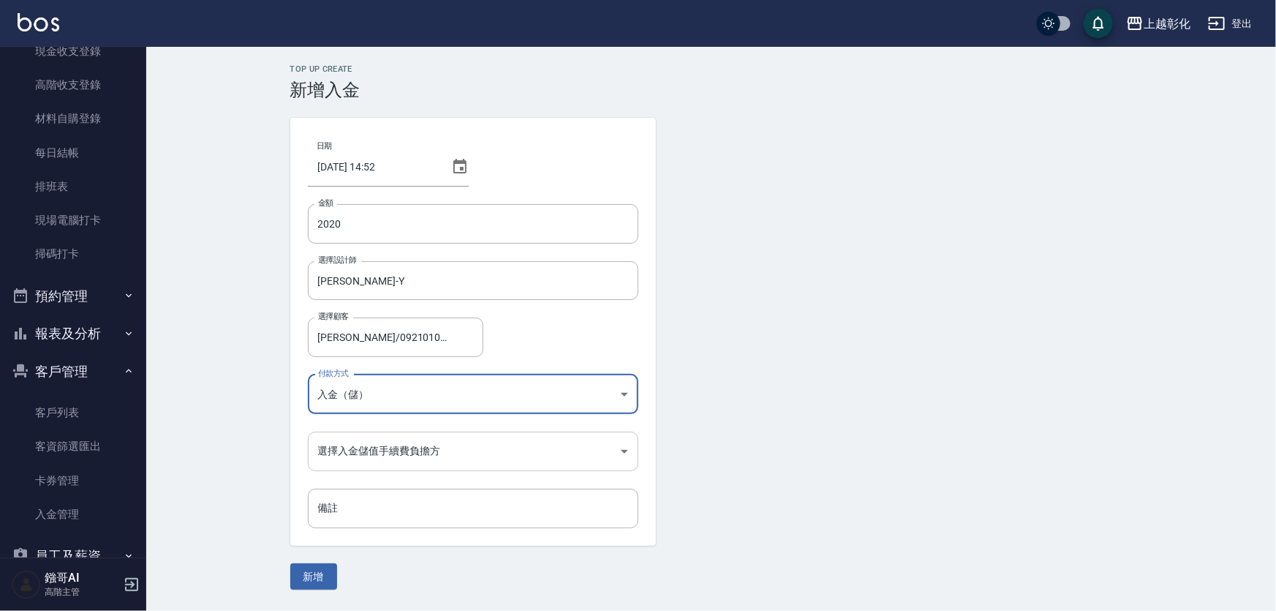
click at [378, 442] on body "上越彰化 登出 櫃檯作業 打帳單 帳單列表 掛單列表 座位開單 營業儀表板 現金收支登錄 高階收支登錄 材料自購登錄 每日結帳 排班表 現場電腦打卡 掃碼打卡…" at bounding box center [638, 305] width 1276 height 611
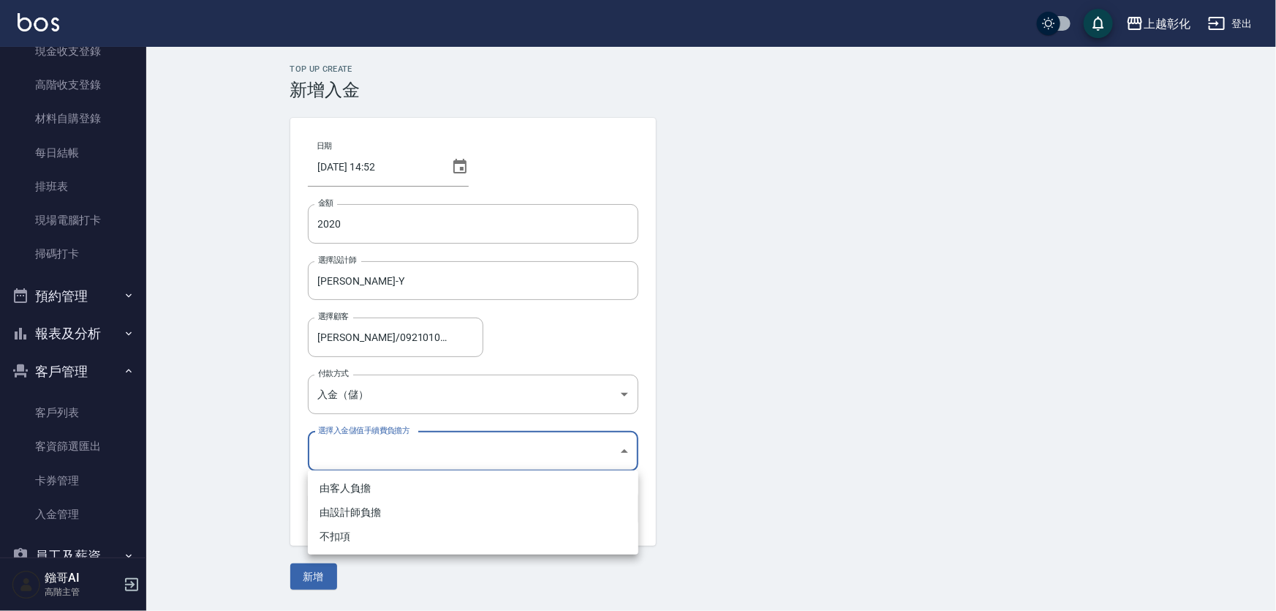
click at [356, 529] on li "不扣項" at bounding box center [473, 536] width 331 height 24
type input "WITHOUTHANDLINGFEE"
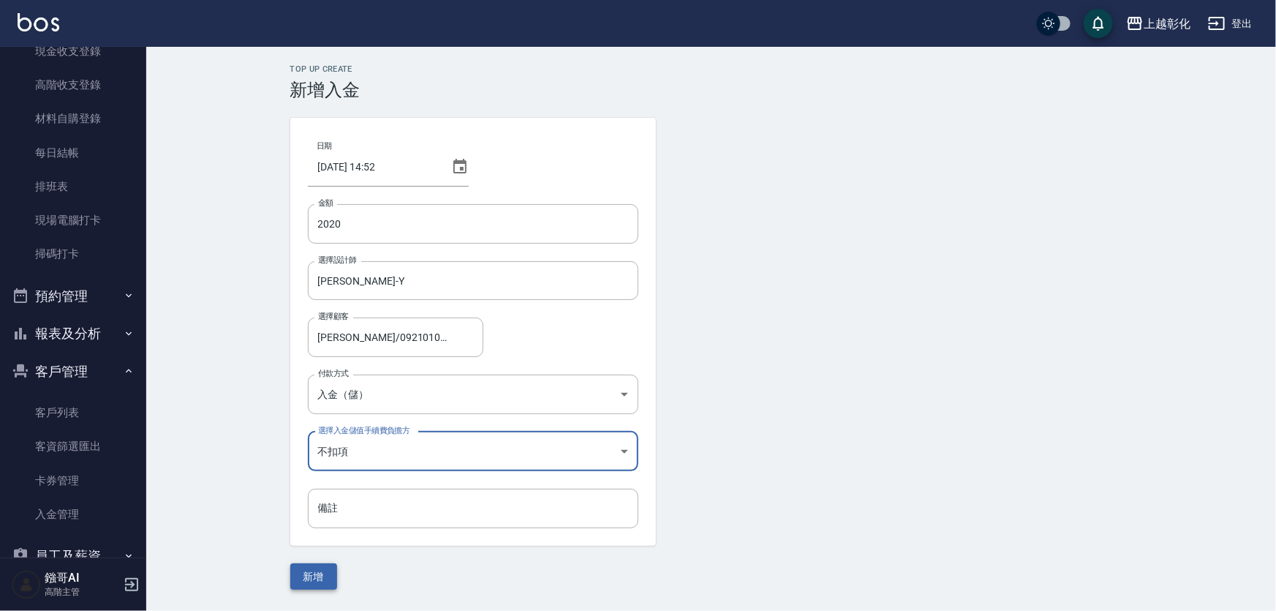
click at [309, 567] on button "新增" at bounding box center [313, 576] width 47 height 27
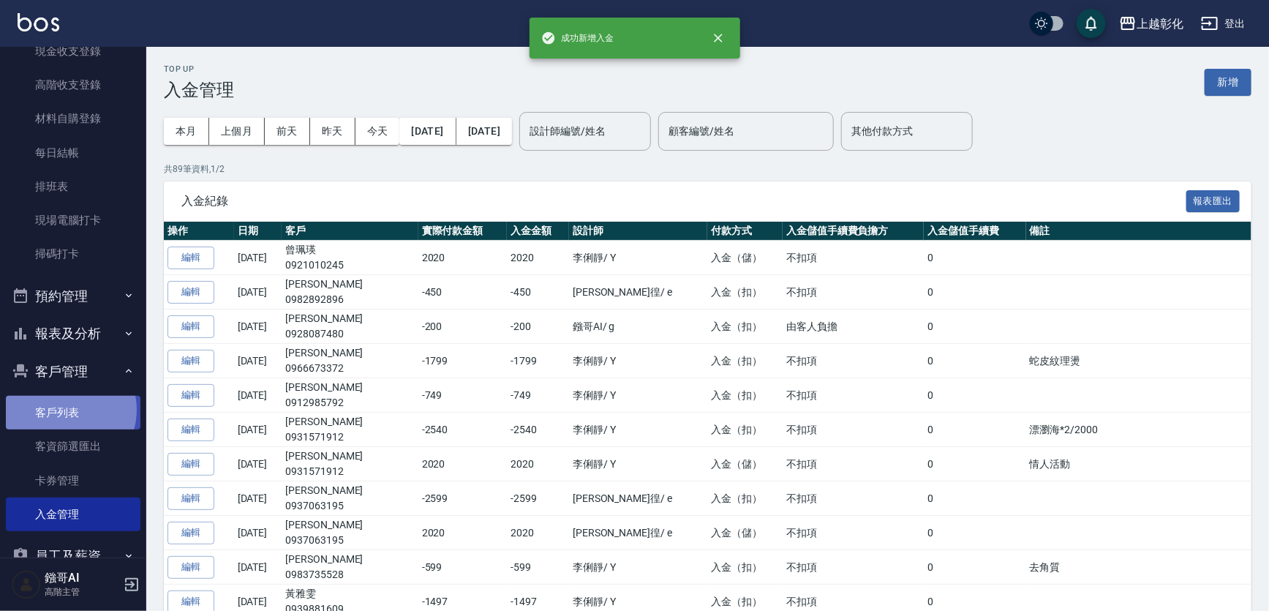
click at [64, 410] on link "客戶列表" at bounding box center [73, 413] width 135 height 34
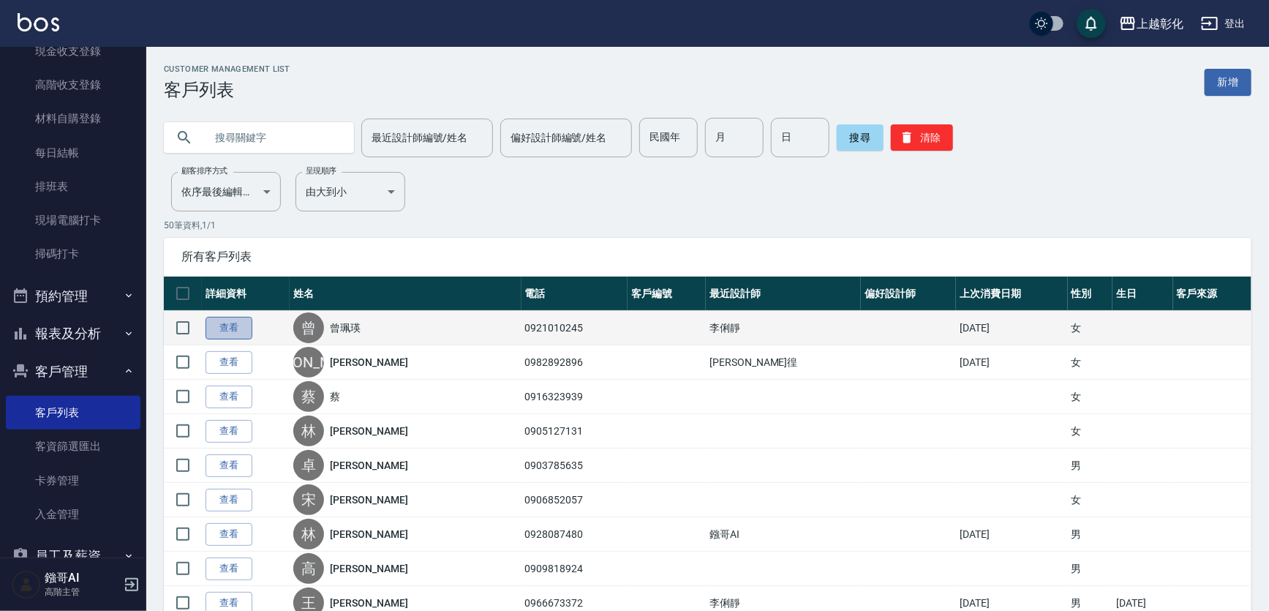
click at [235, 326] on link "查看" at bounding box center [228, 328] width 47 height 23
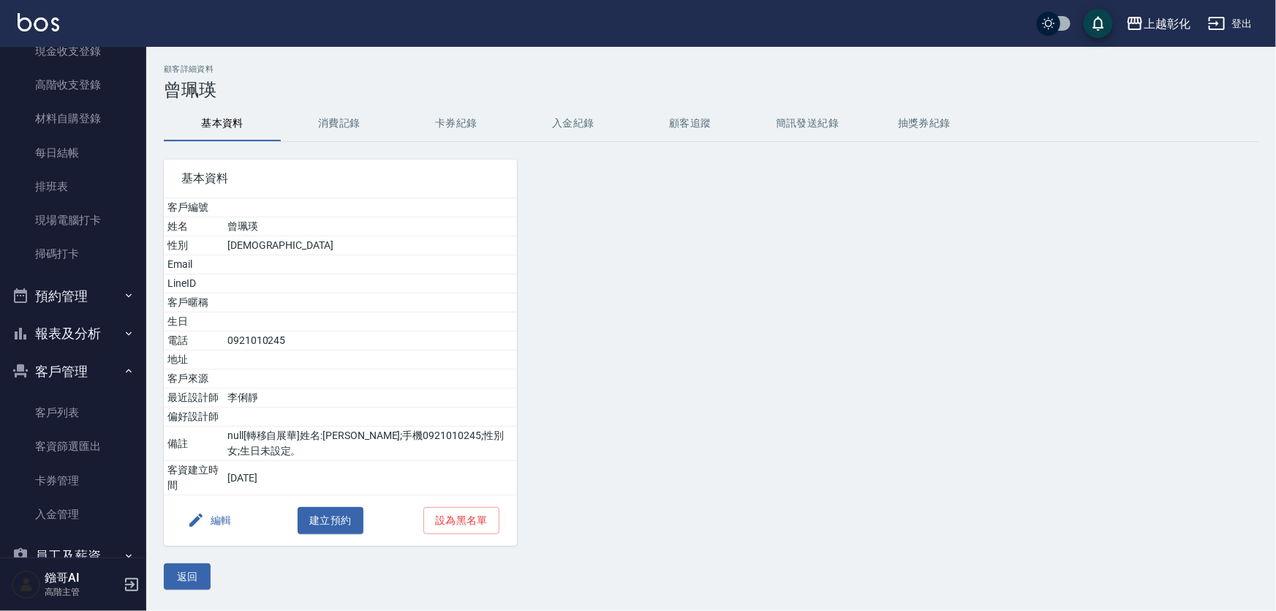
click at [581, 132] on button "入金紀錄" at bounding box center [573, 123] width 117 height 35
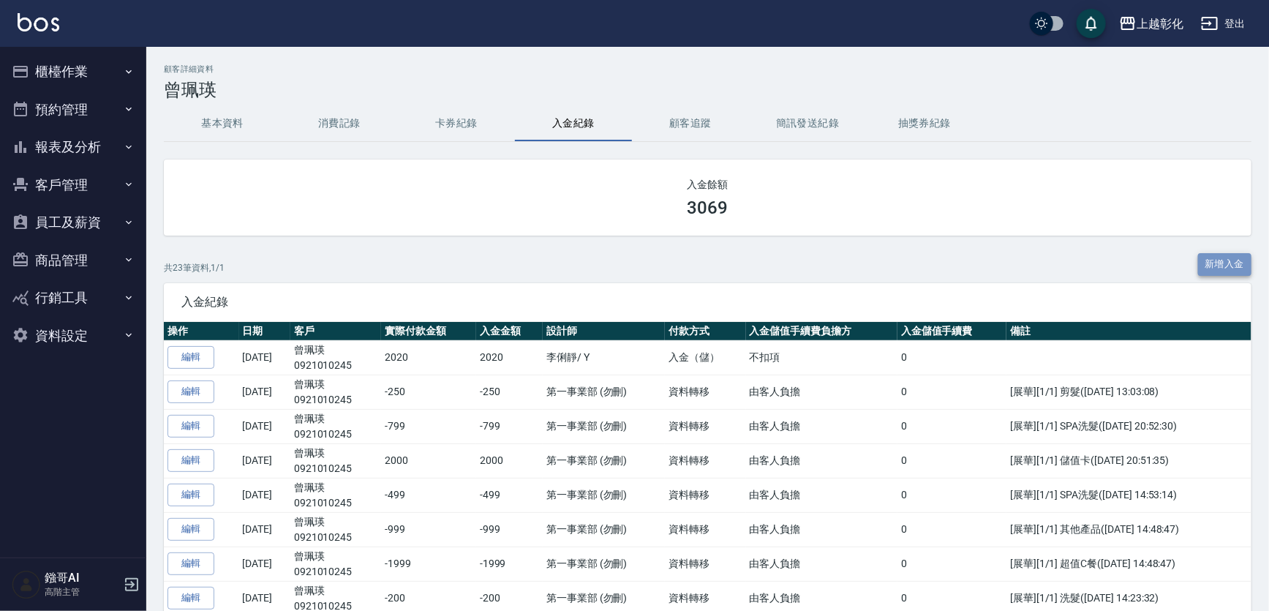
click at [1220, 259] on button "新增入金" at bounding box center [1225, 264] width 54 height 23
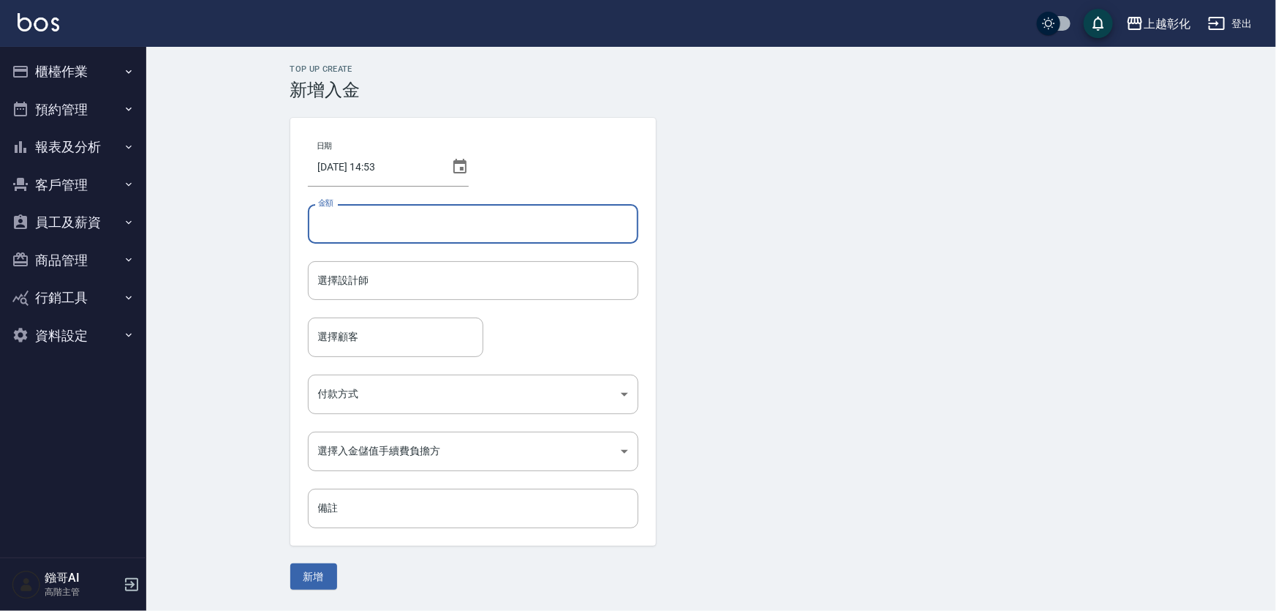
click at [339, 228] on input "金額" at bounding box center [473, 223] width 331 height 39
type input "-1499"
click at [332, 291] on input "選擇設計師" at bounding box center [472, 281] width 317 height 26
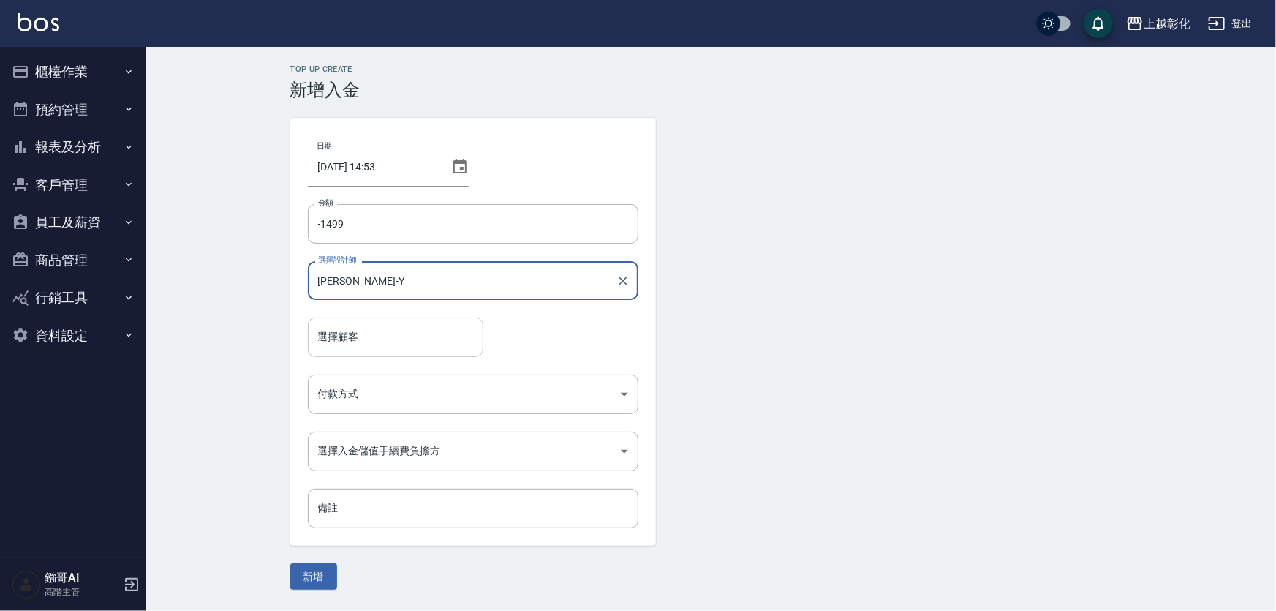
type input "[PERSON_NAME]-Y"
click at [350, 332] on div "選擇顧客 選擇顧客" at bounding box center [396, 336] width 176 height 39
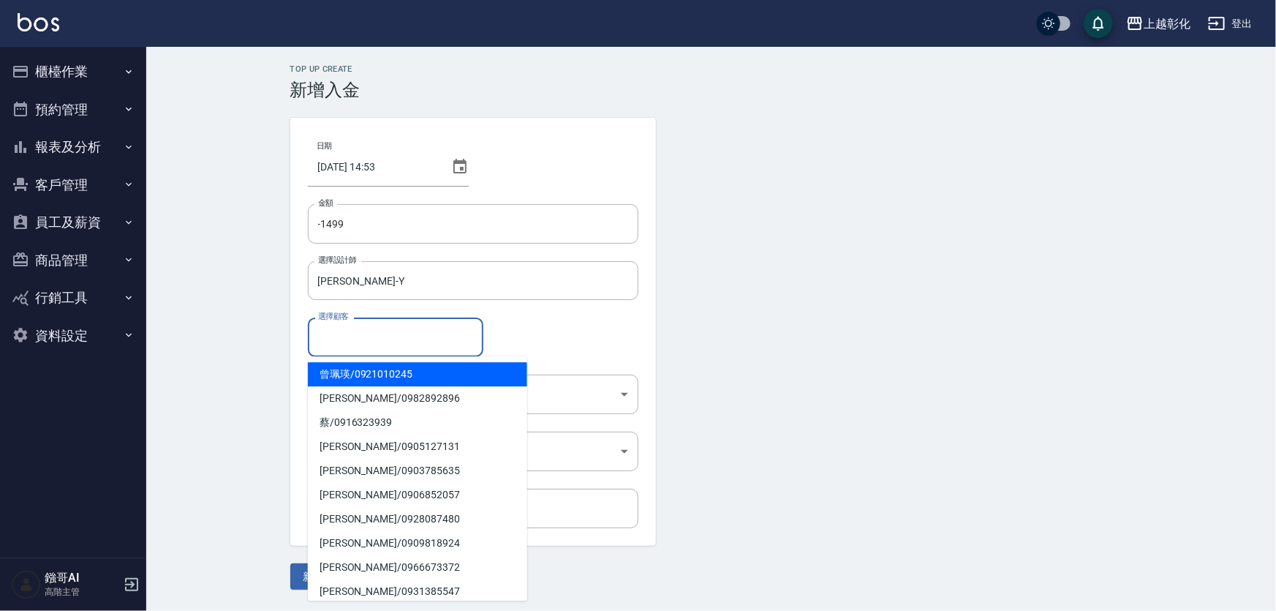
paste input "0921010245"
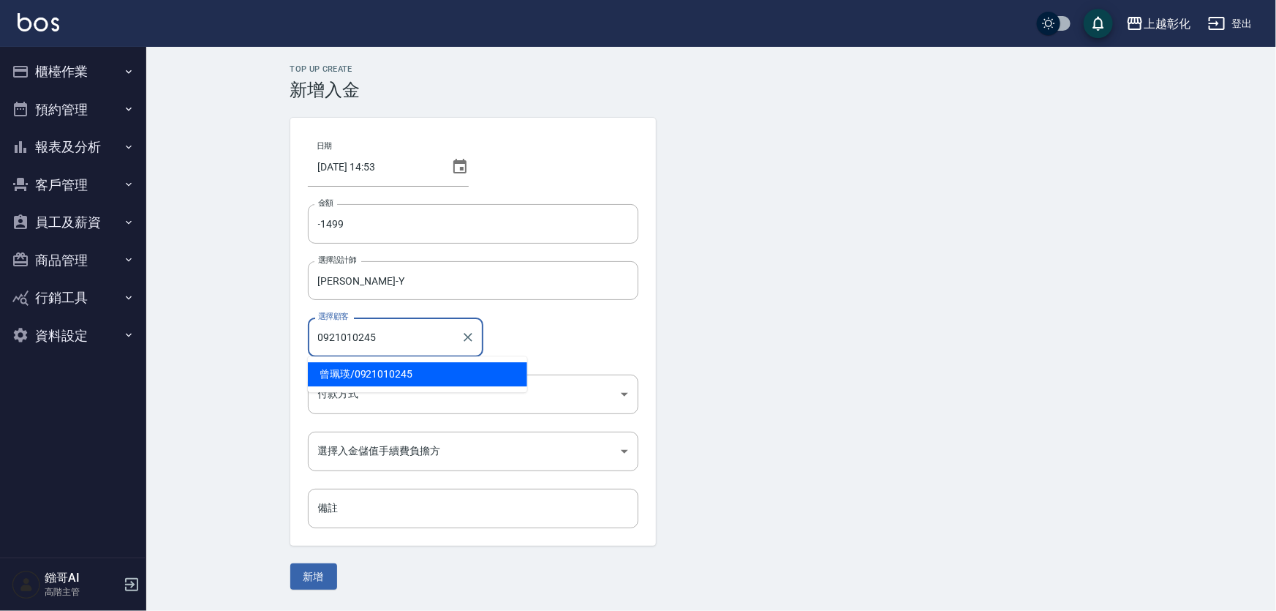
click at [385, 364] on span "[PERSON_NAME]/ 0921010245" at bounding box center [417, 374] width 219 height 24
type input "[PERSON_NAME]/0921010245"
click at [382, 388] on body "上越彰化 登出 櫃檯作業 打帳單 帳單列表 掛單列表 座位開單 營業儀表板 現金收支登錄 高階收支登錄 材料自購登錄 每日結帳 排班表 現場電腦打卡 掃碼打卡…" at bounding box center [638, 305] width 1276 height 611
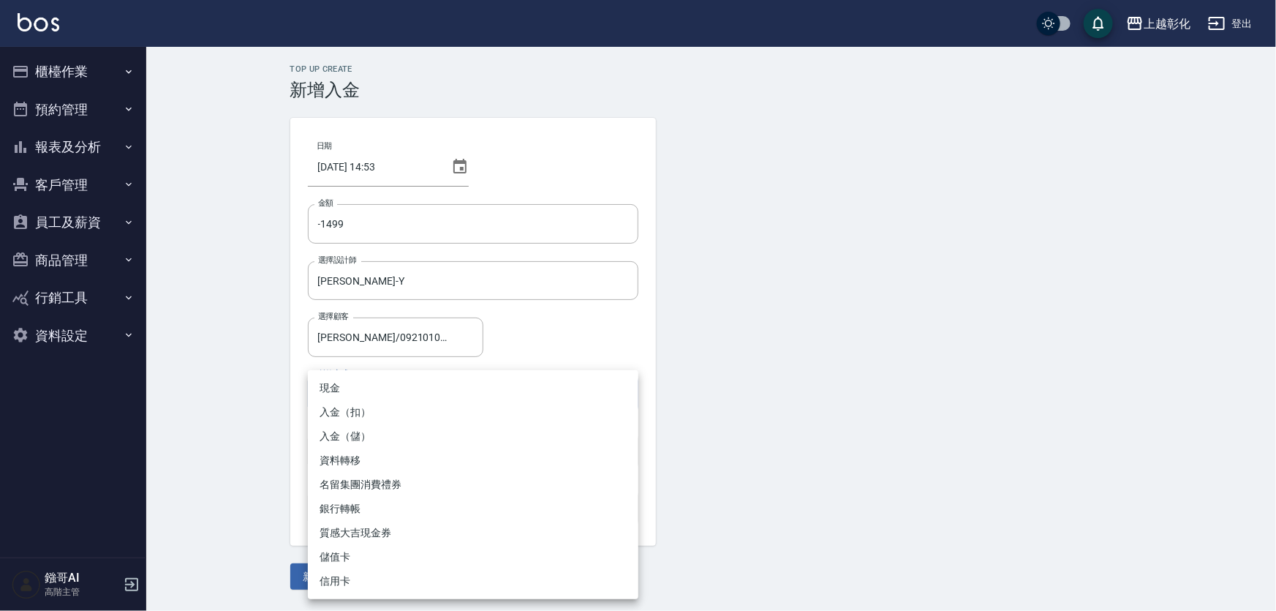
click at [377, 415] on li "入金（扣）" at bounding box center [473, 412] width 331 height 24
type input "入金（扣）"
click at [353, 402] on body "上越彰化 登出 櫃檯作業 打帳單 帳單列表 掛單列表 座位開單 營業儀表板 現金收支登錄 高階收支登錄 材料自購登錄 每日結帳 排班表 現場電腦打卡 掃碼打卡…" at bounding box center [638, 305] width 1276 height 611
click at [273, 410] on div at bounding box center [638, 305] width 1276 height 611
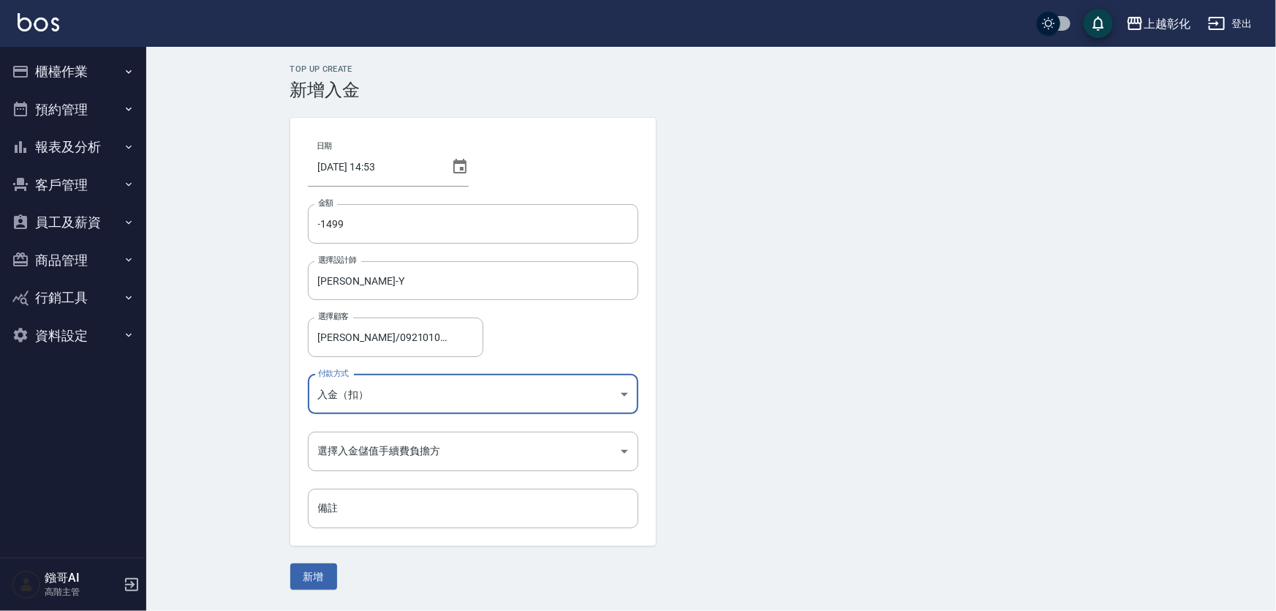
click at [336, 445] on body "上越彰化 登出 櫃檯作業 打帳單 帳單列表 掛單列表 座位開單 營業儀表板 現金收支登錄 高階收支登錄 材料自購登錄 每日結帳 排班表 現場電腦打卡 掃碼打卡…" at bounding box center [638, 305] width 1276 height 611
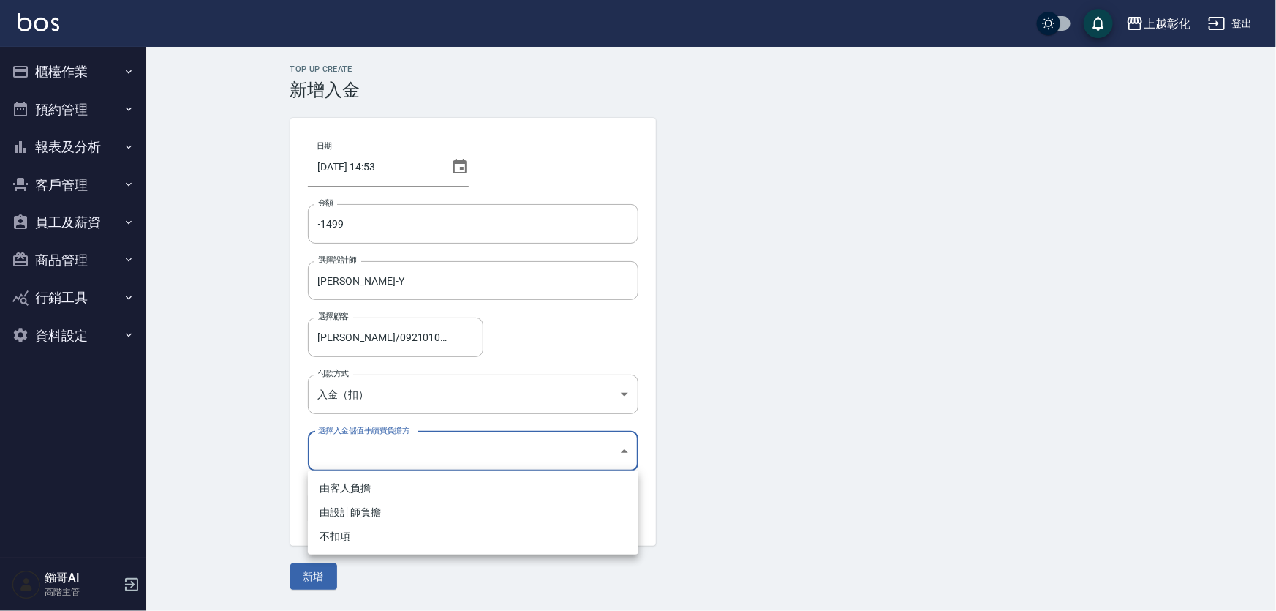
click at [355, 543] on li "不扣項" at bounding box center [473, 536] width 331 height 24
type input "WITHOUTHANDLINGFEE"
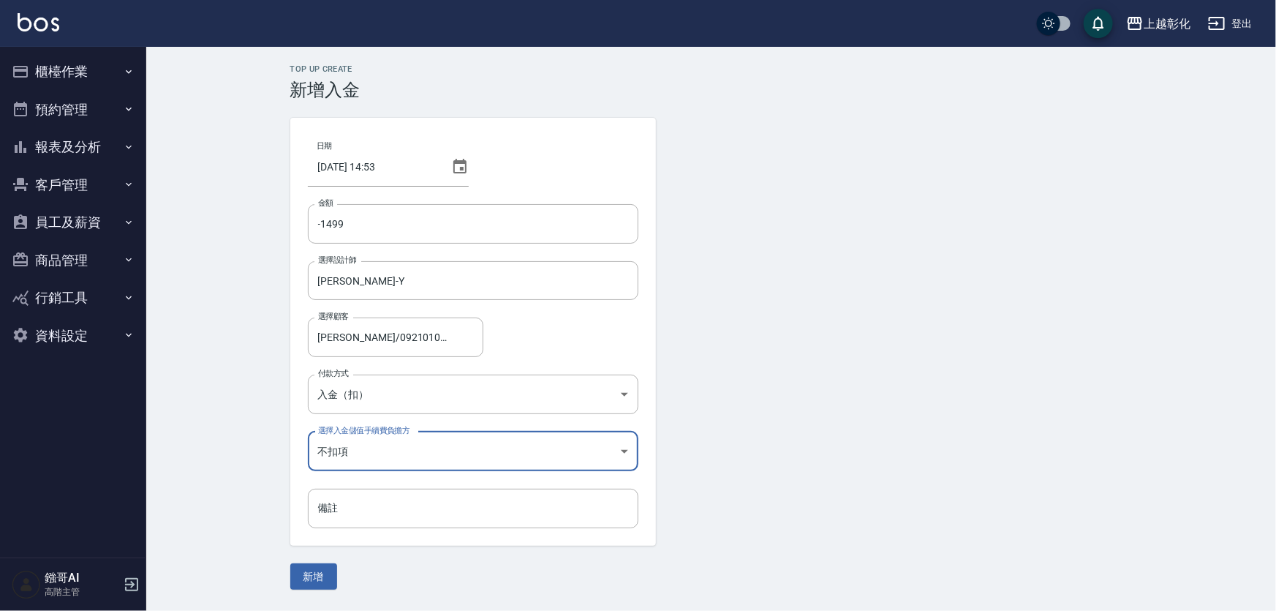
click at [295, 584] on button "新增" at bounding box center [313, 576] width 47 height 27
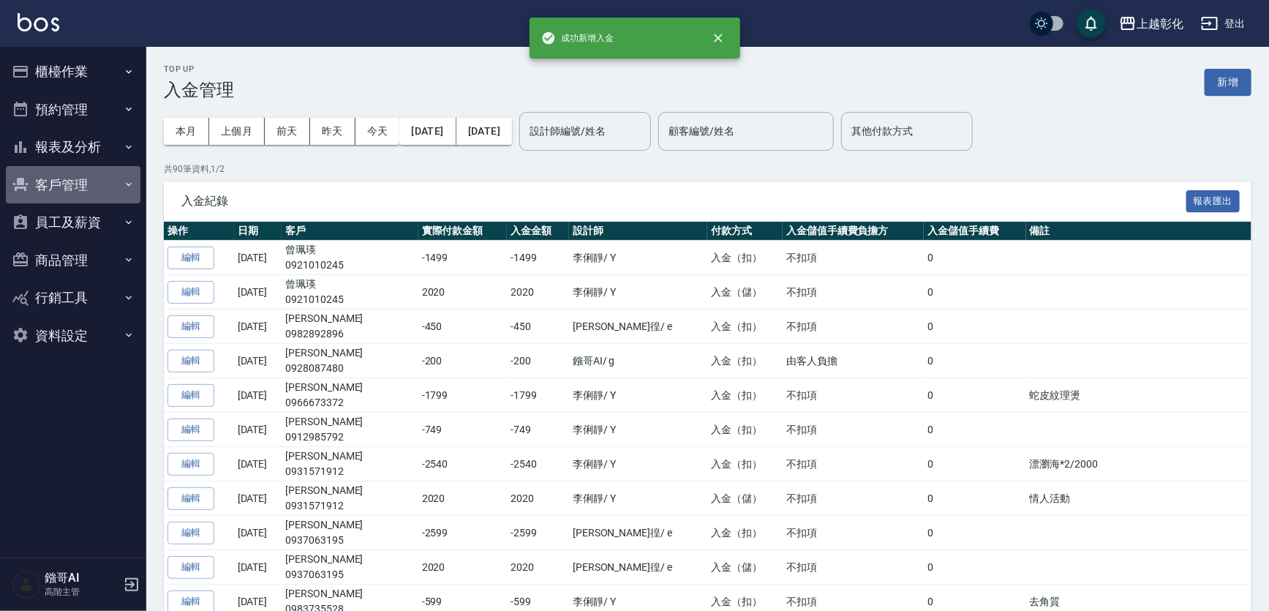
click at [59, 192] on button "客戶管理" at bounding box center [73, 185] width 135 height 38
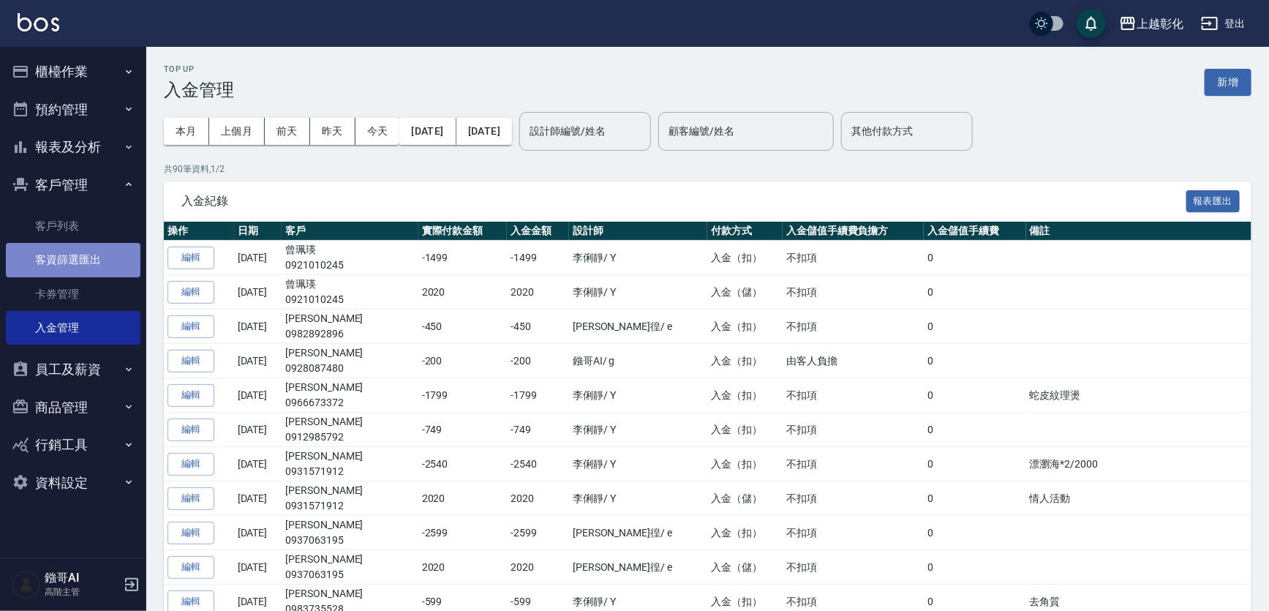
click at [59, 243] on link "客資篩選匯出" at bounding box center [73, 260] width 135 height 34
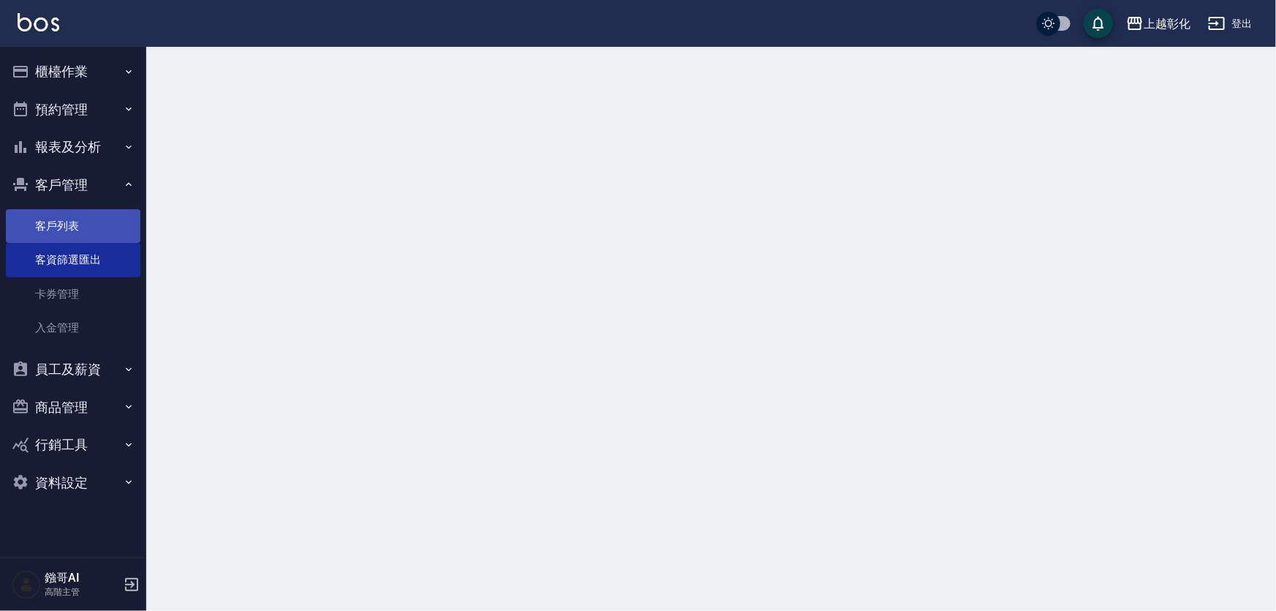
click at [67, 225] on link "客戶列表" at bounding box center [73, 226] width 135 height 34
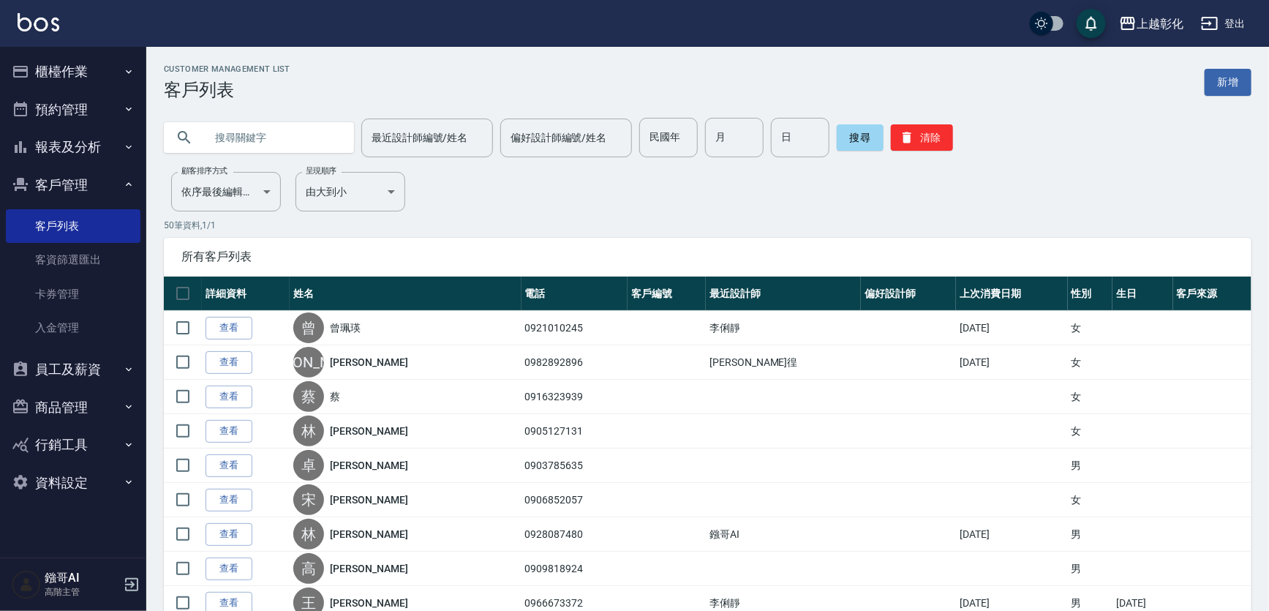
click at [283, 132] on input "text" at bounding box center [273, 137] width 137 height 39
type input "0989740202"
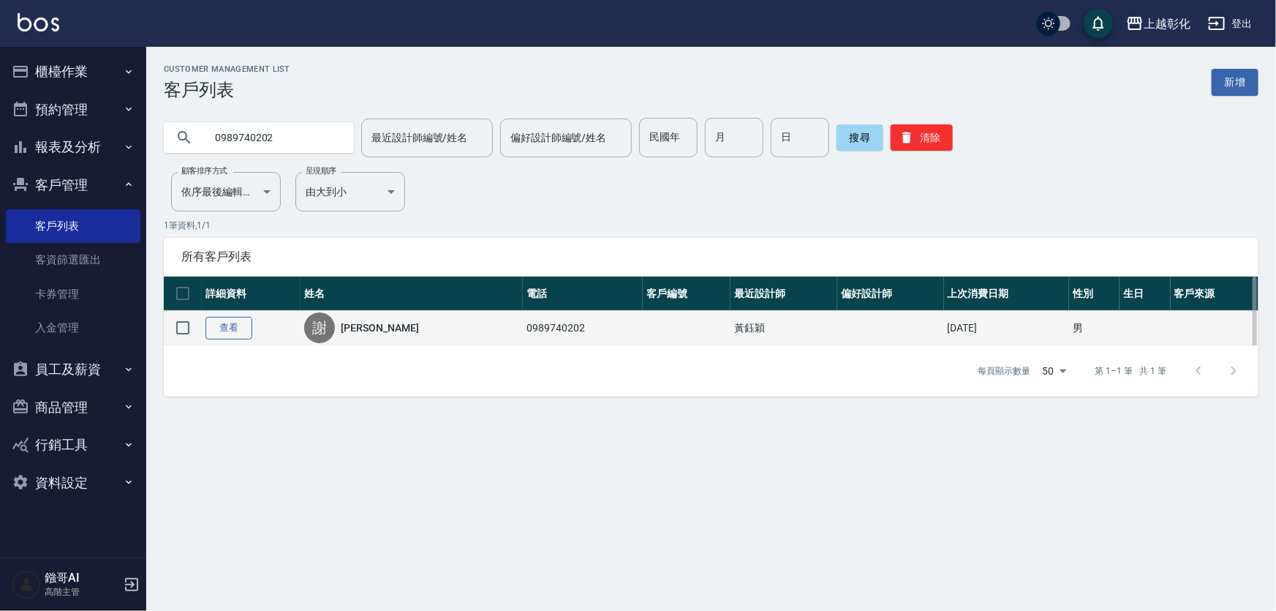
click at [237, 336] on link "查看" at bounding box center [228, 328] width 47 height 23
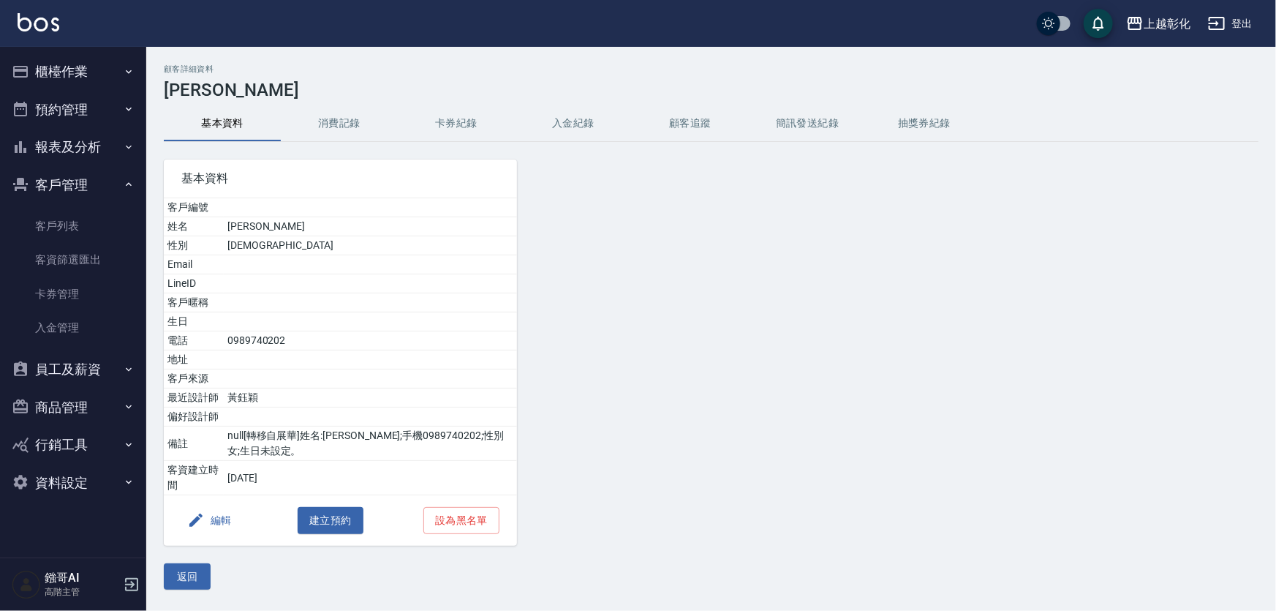
click at [331, 116] on button "消費記錄" at bounding box center [339, 123] width 117 height 35
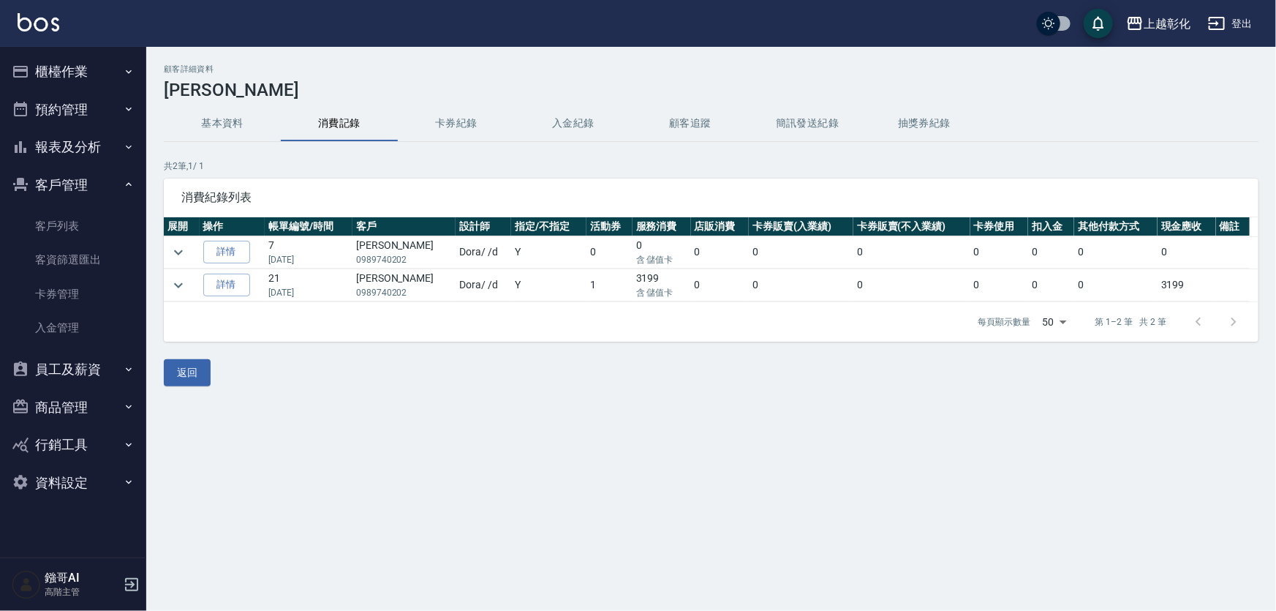
click at [547, 123] on button "入金紀錄" at bounding box center [573, 123] width 117 height 35
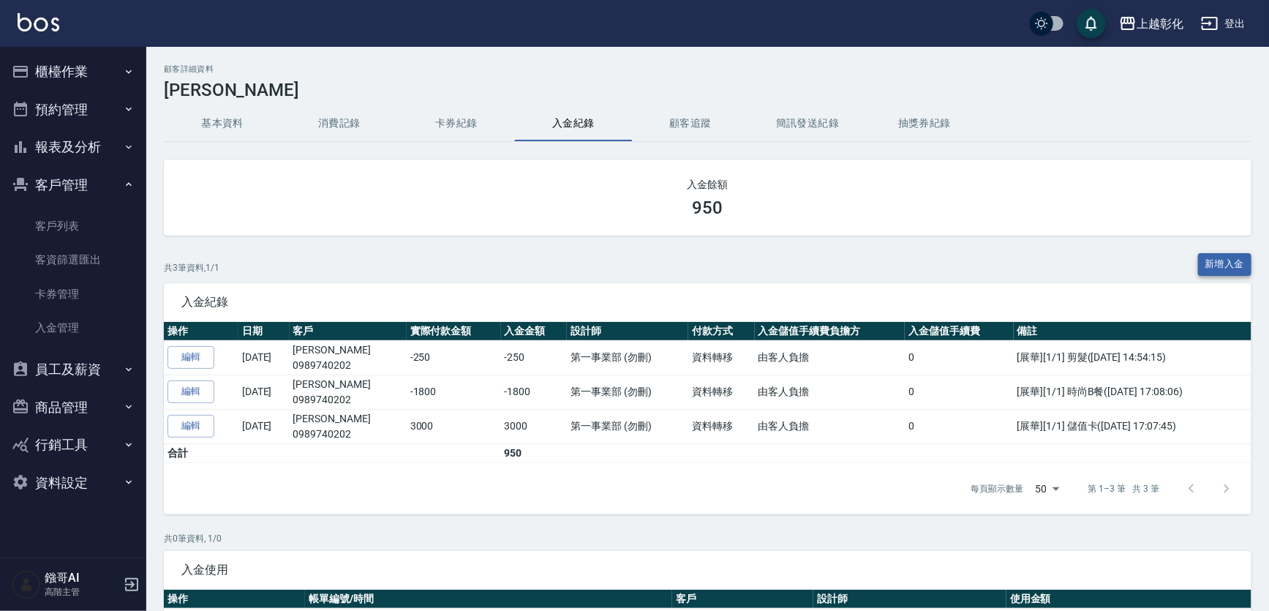
click at [1233, 265] on button "新增入金" at bounding box center [1225, 264] width 54 height 23
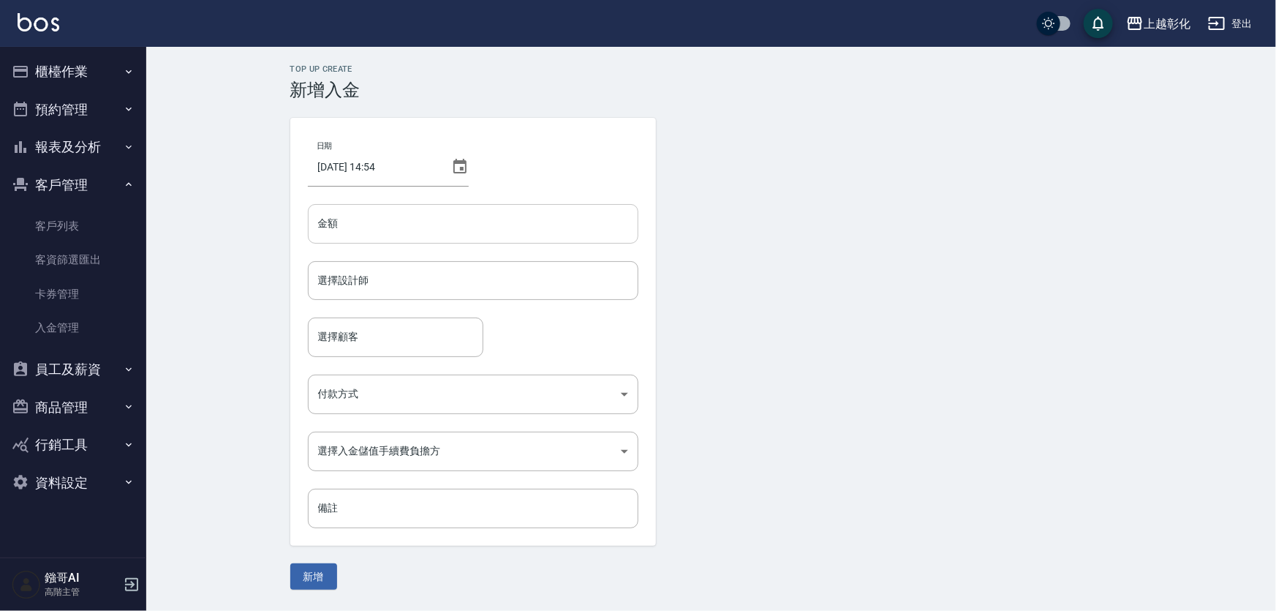
click at [388, 212] on input "金額" at bounding box center [473, 223] width 331 height 39
type input "-5"
type input "-450"
click at [374, 278] on input "選擇設計師" at bounding box center [472, 281] width 317 height 26
type input "[PERSON_NAME]-e"
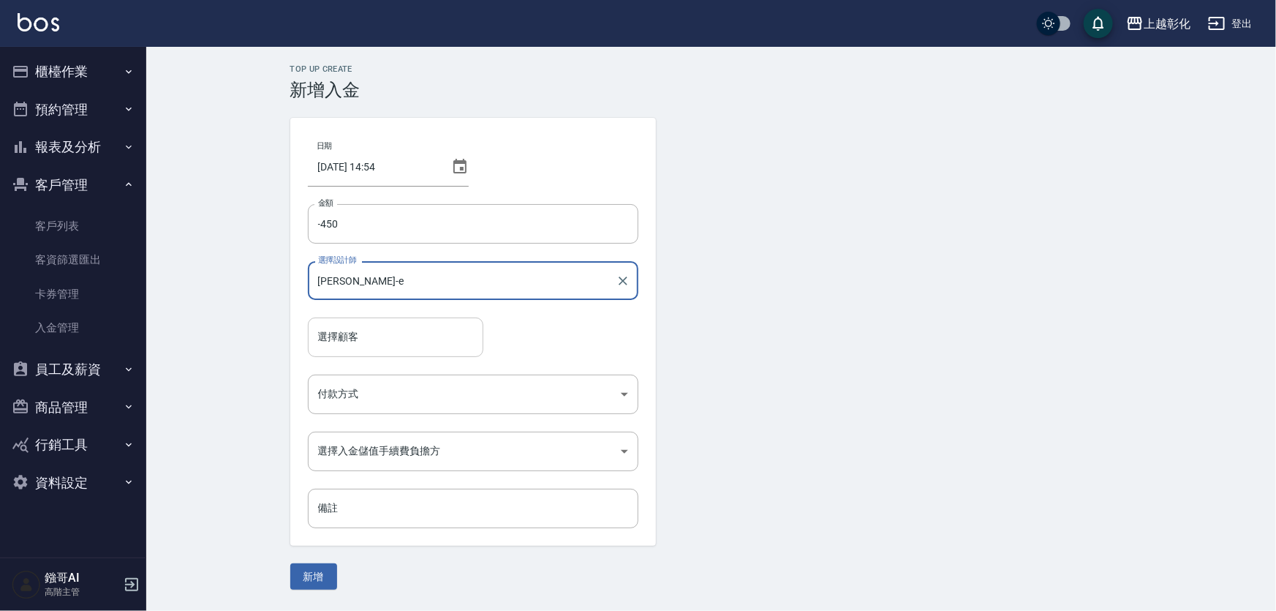
click at [369, 350] on input "選擇顧客" at bounding box center [395, 337] width 162 height 26
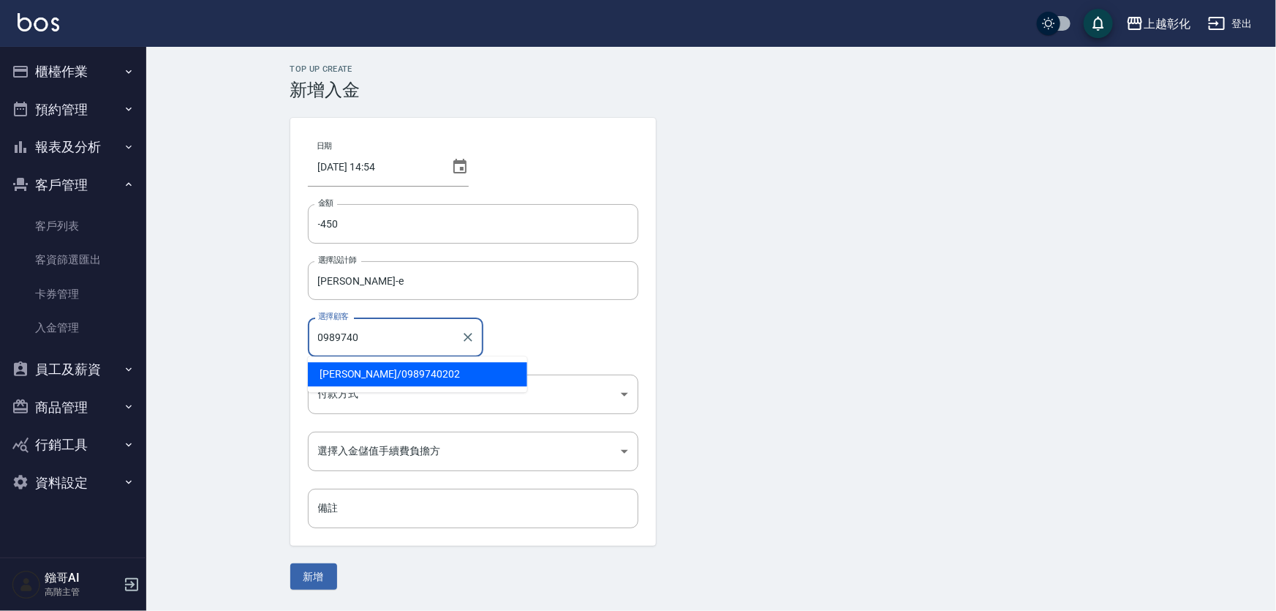
click at [378, 368] on span "[PERSON_NAME]/ 0989740202" at bounding box center [417, 374] width 219 height 24
type input "[PERSON_NAME]/0989740202"
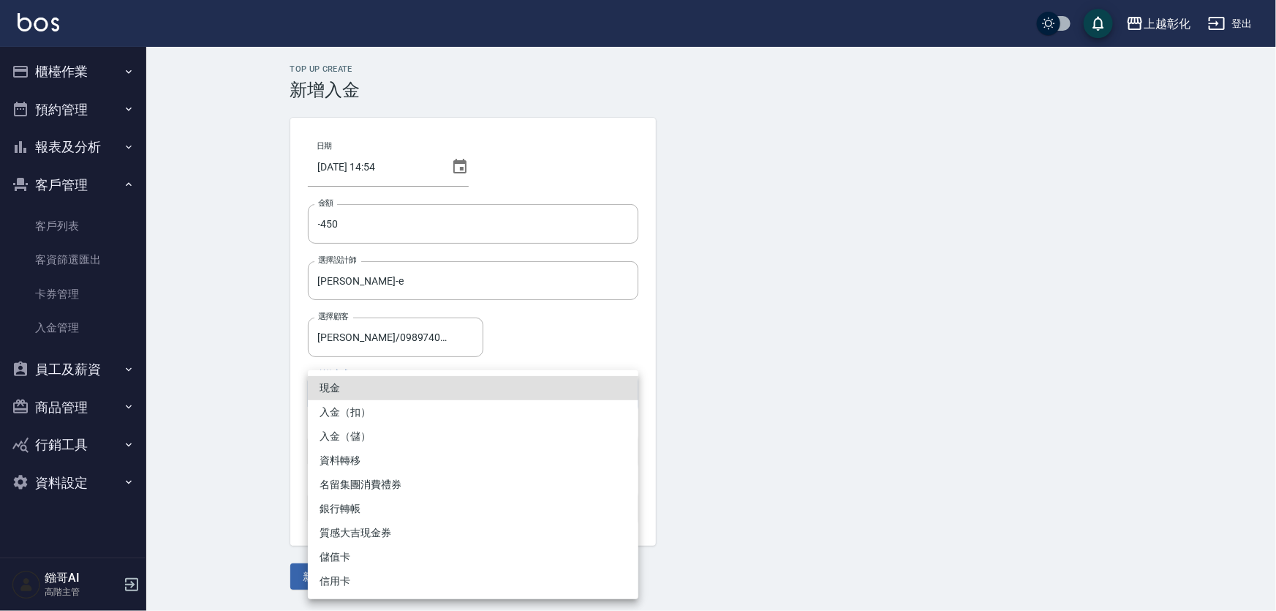
click at [365, 404] on body "上越彰化 登出 櫃檯作業 打帳單 帳單列表 掛單列表 座位開單 營業儀表板 現金收支登錄 高階收支登錄 材料自購登錄 每日結帳 排班表 現場電腦打卡 掃碼打卡…" at bounding box center [638, 305] width 1276 height 611
click at [362, 402] on li "入金（扣）" at bounding box center [473, 412] width 331 height 24
type input "入金（扣）"
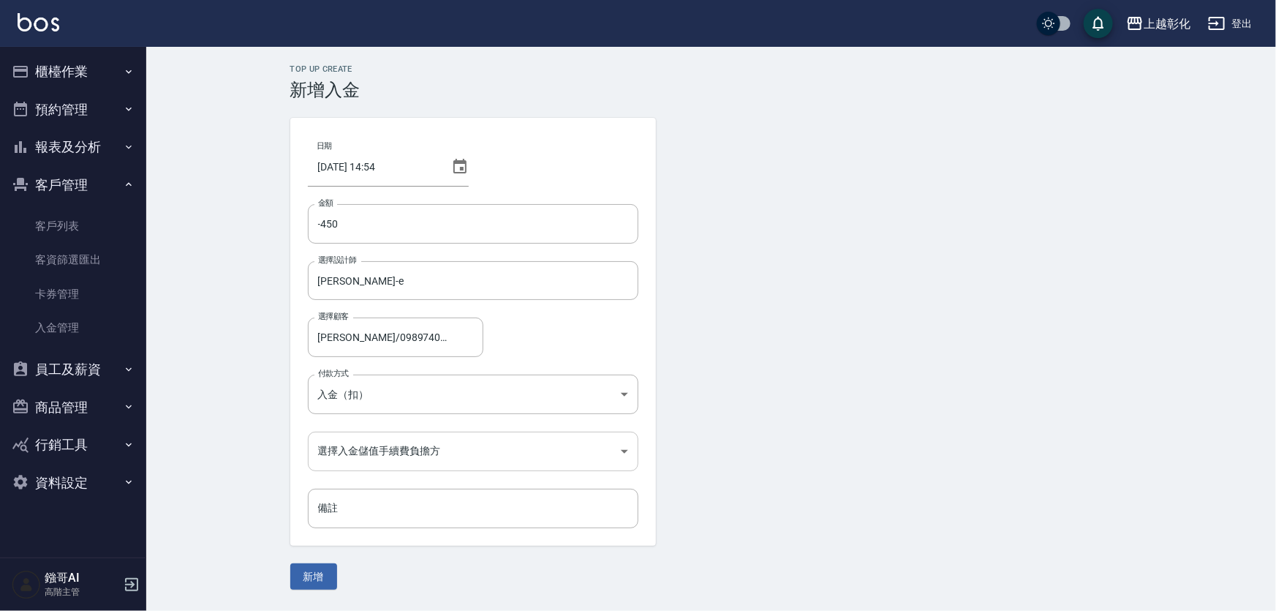
drag, startPoint x: 310, startPoint y: 567, endPoint x: 380, endPoint y: 442, distance: 143.4
click at [380, 442] on form "日期 [DATE] 14:54 金額 -450 金額 選擇設計師 [PERSON_NAME]-e 選擇設計師 選擇顧客 [PERSON_NAME]/09897…" at bounding box center [711, 354] width 842 height 472
click at [380, 442] on body "上越彰化 登出 櫃檯作業 打帳單 帳單列表 掛單列表 座位開單 營業儀表板 現金收支登錄 高階收支登錄 材料自購登錄 每日結帳 排班表 現場電腦打卡 掃碼打卡…" at bounding box center [638, 305] width 1276 height 611
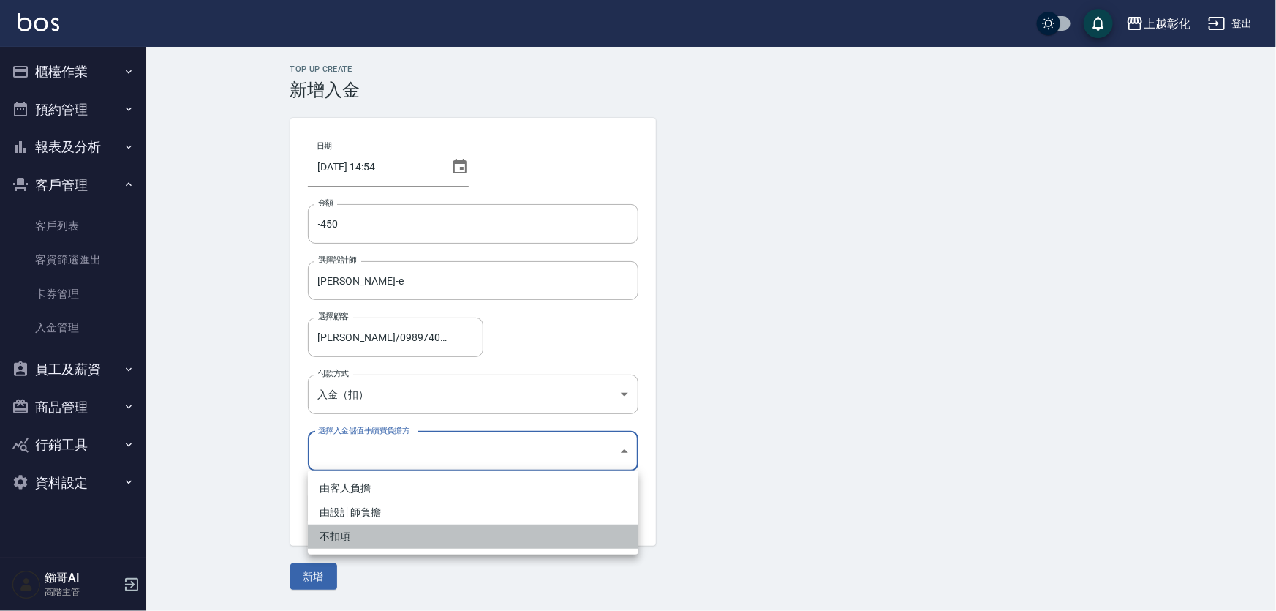
click at [356, 527] on li "不扣項" at bounding box center [473, 536] width 331 height 24
type input "WITHOUTHANDLINGFEE"
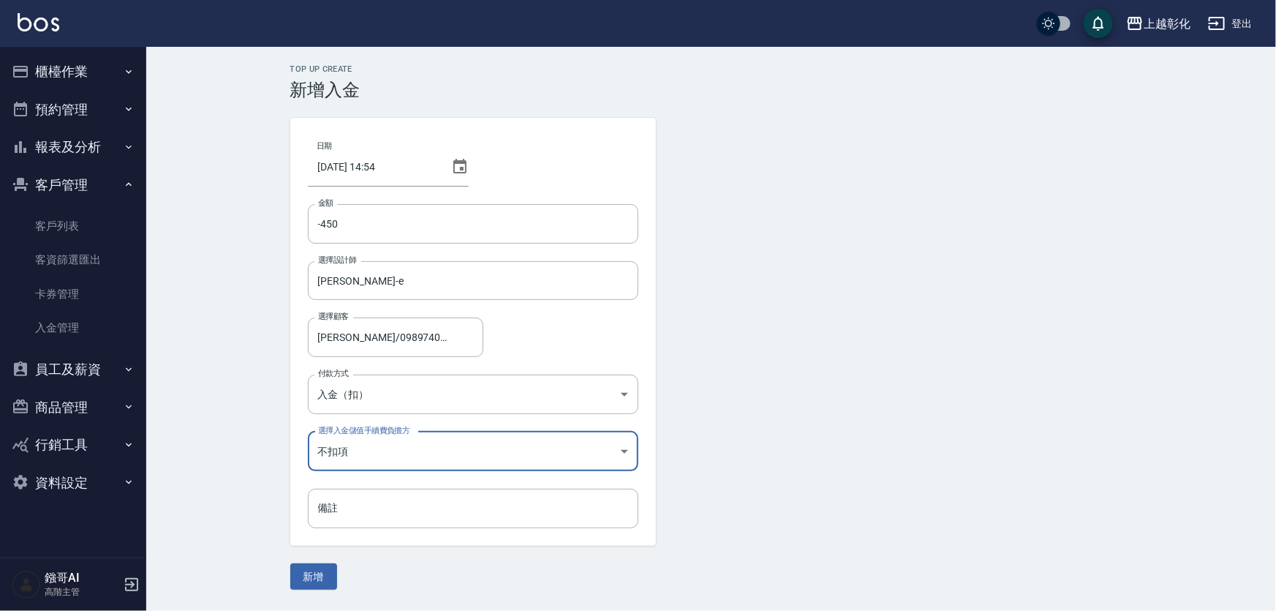
click at [312, 576] on button "新增" at bounding box center [313, 576] width 47 height 27
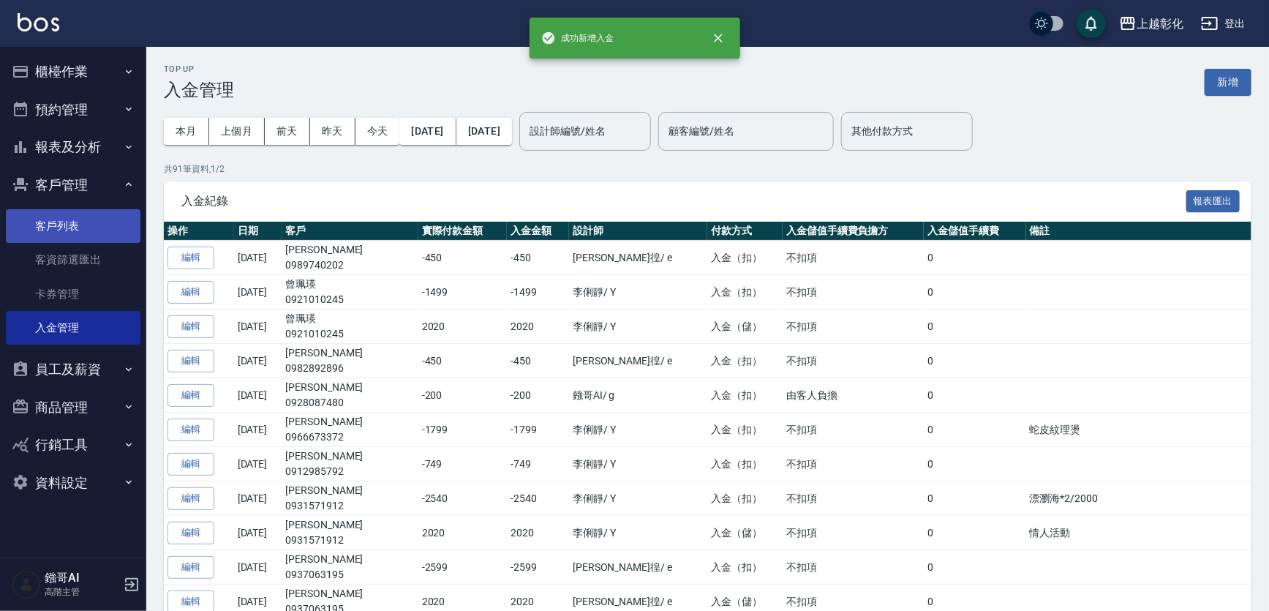
click at [74, 216] on link "客戶列表" at bounding box center [73, 226] width 135 height 34
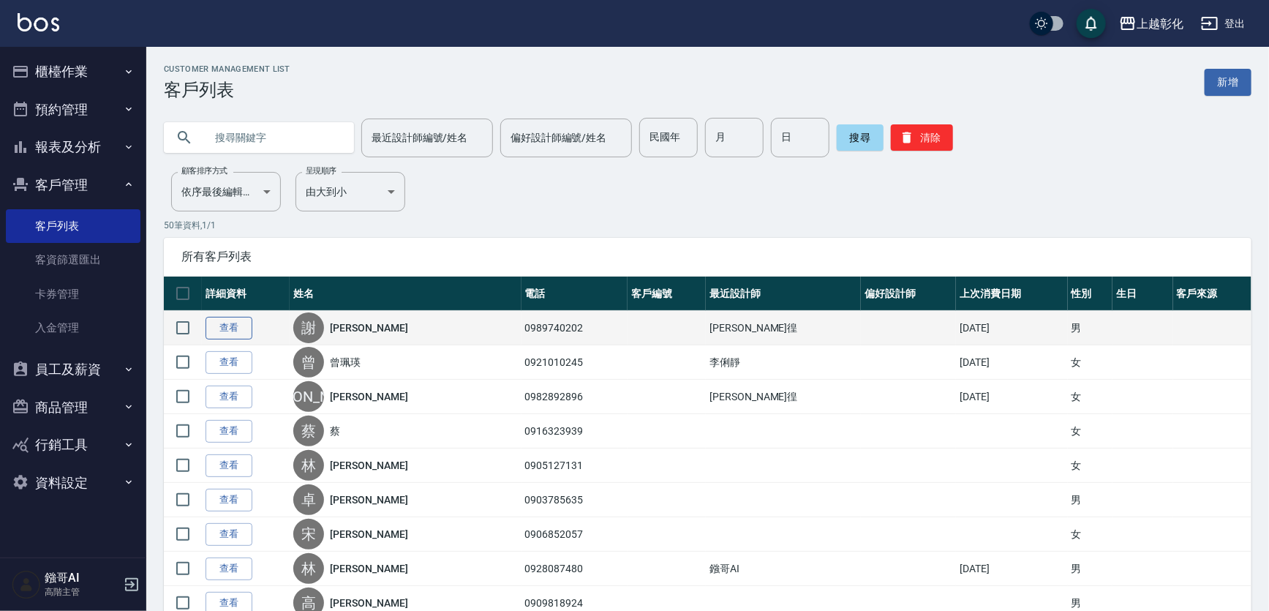
click at [240, 320] on link "查看" at bounding box center [228, 328] width 47 height 23
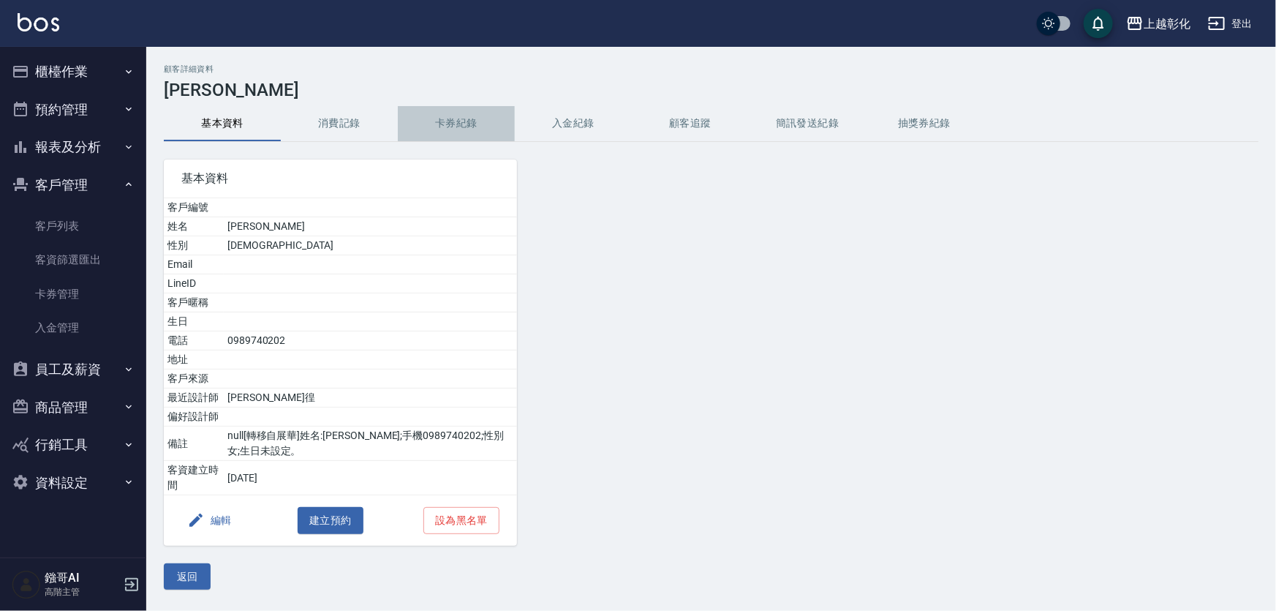
click at [489, 116] on button "卡券紀錄" at bounding box center [456, 123] width 117 height 35
click at [567, 106] on button "入金紀錄" at bounding box center [573, 123] width 117 height 35
